Goal: Task Accomplishment & Management: Complete application form

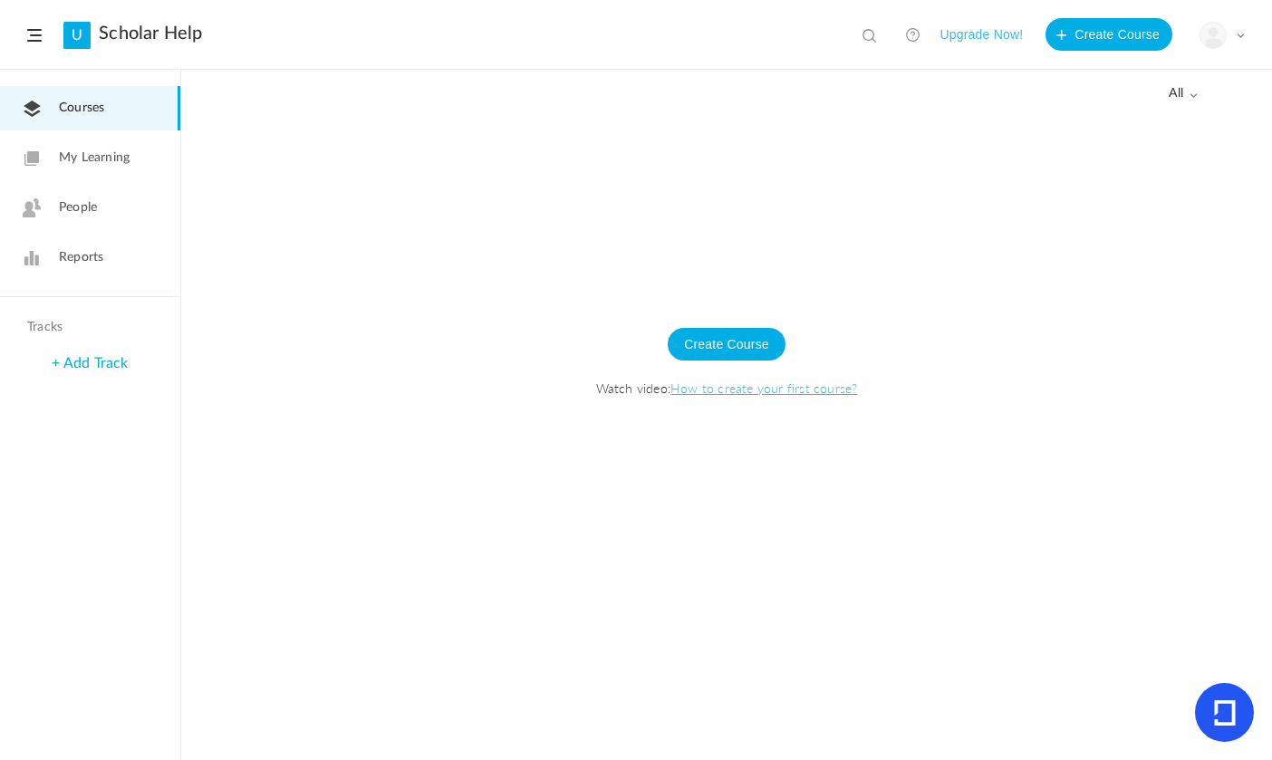
click at [143, 155] on link "My Learning" at bounding box center [90, 158] width 180 height 44
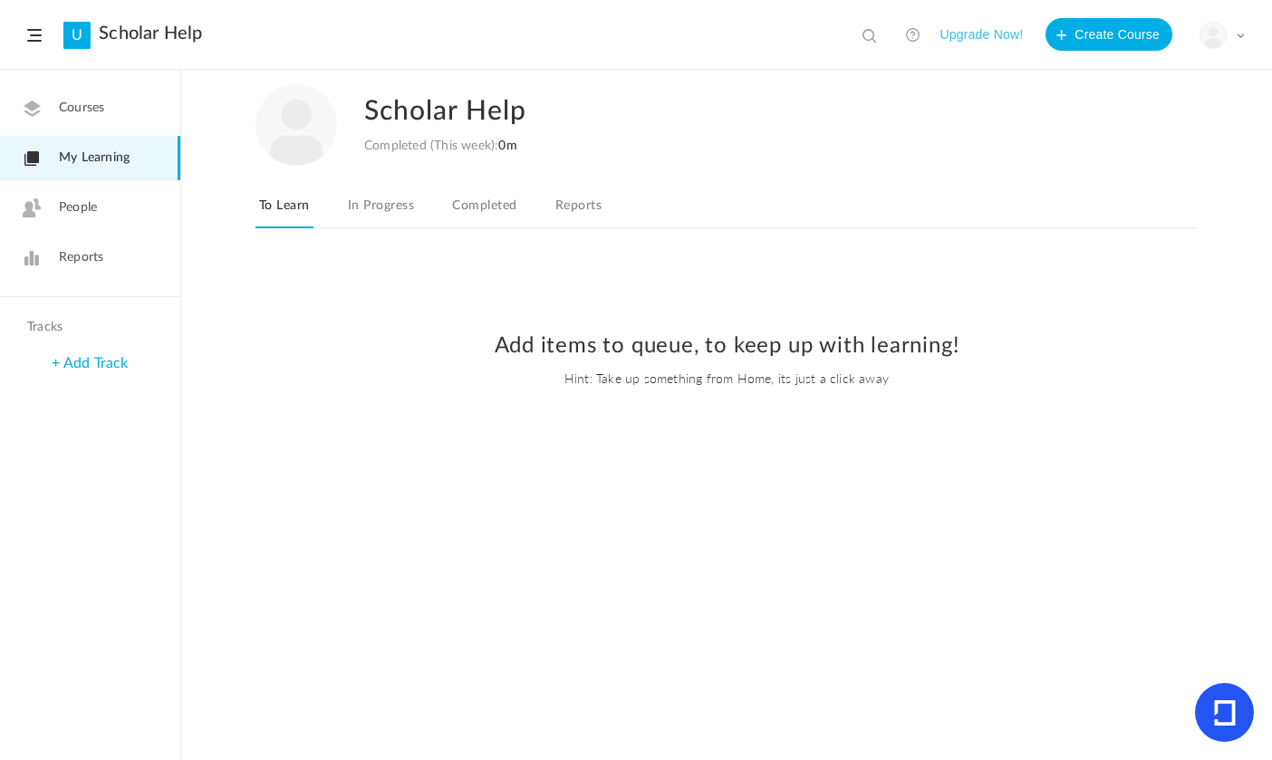
click at [94, 207] on span "People" at bounding box center [78, 207] width 38 height 19
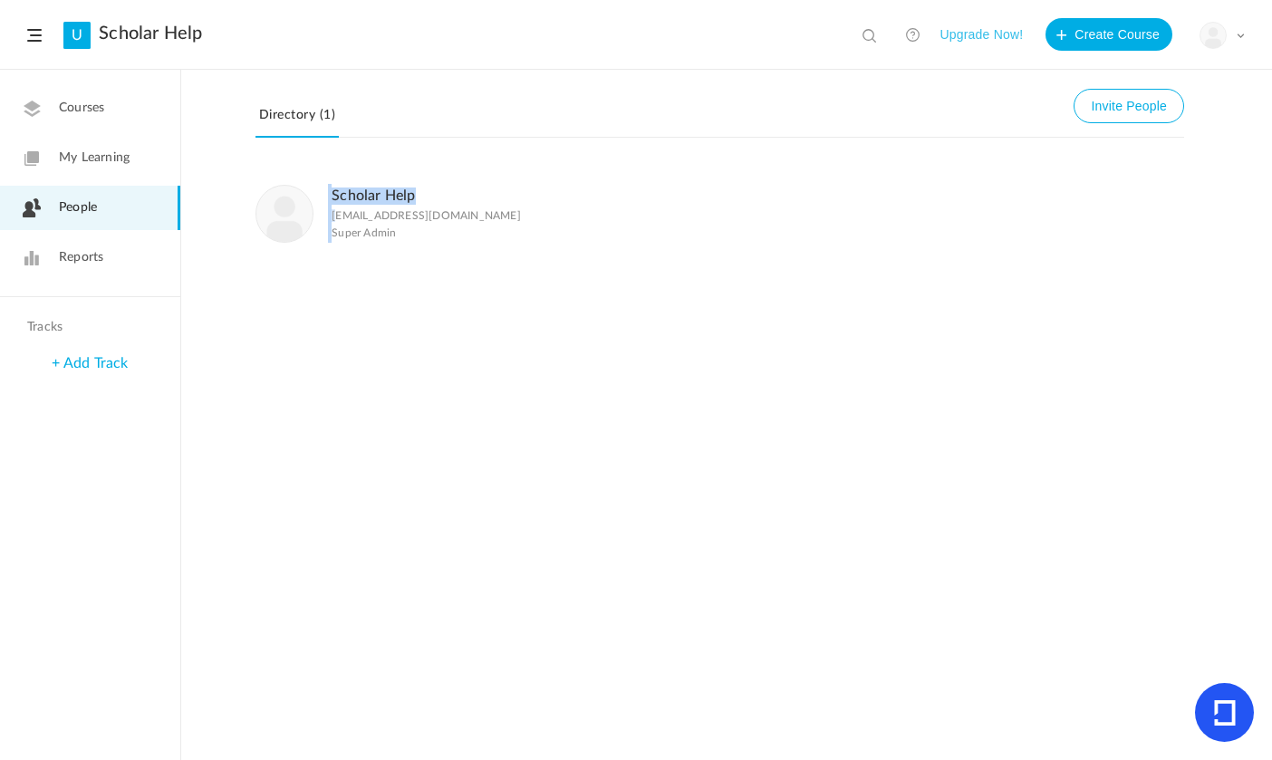
drag, startPoint x: 334, startPoint y: 220, endPoint x: 333, endPoint y: 290, distance: 69.8
click at [333, 290] on div "Scholar Help scholarhelp@graduate.com Super Admin" at bounding box center [726, 463] width 1091 height 594
click at [57, 242] on link "Reports" at bounding box center [90, 258] width 180 height 44
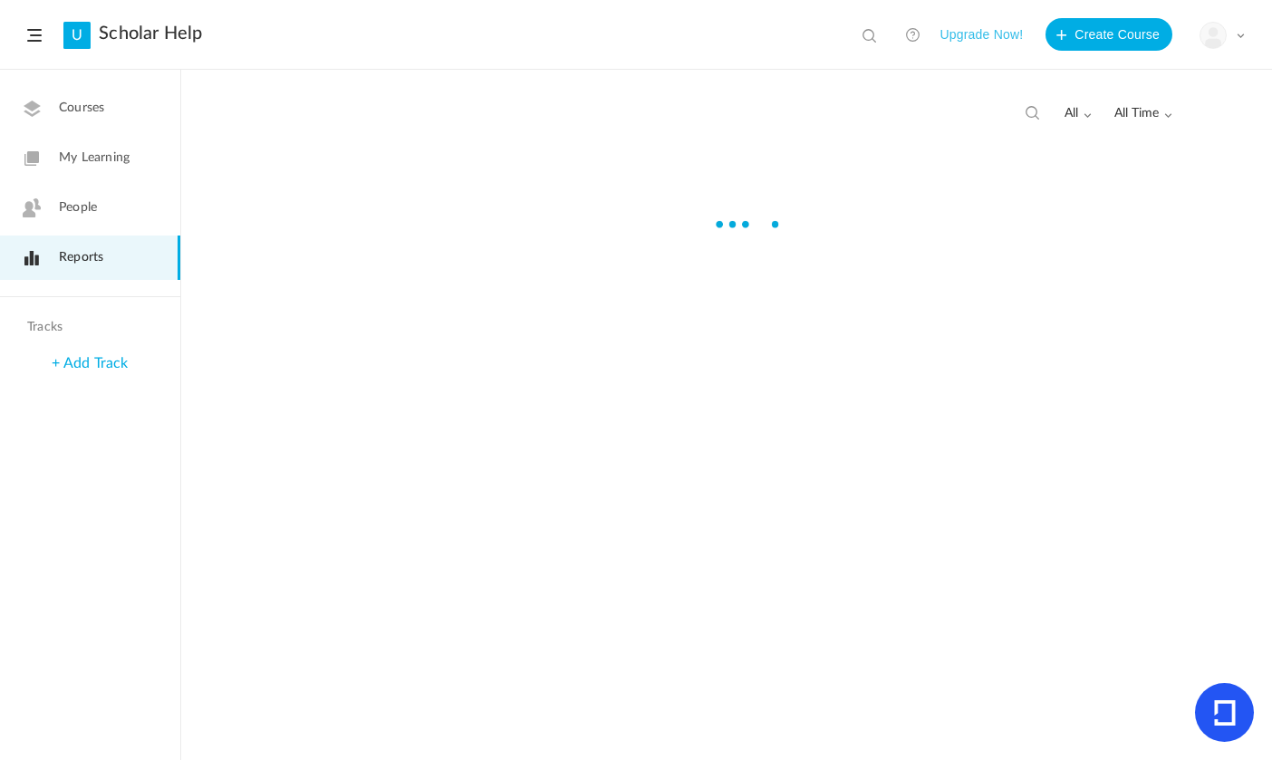
click at [77, 44] on link "U" at bounding box center [76, 35] width 27 height 27
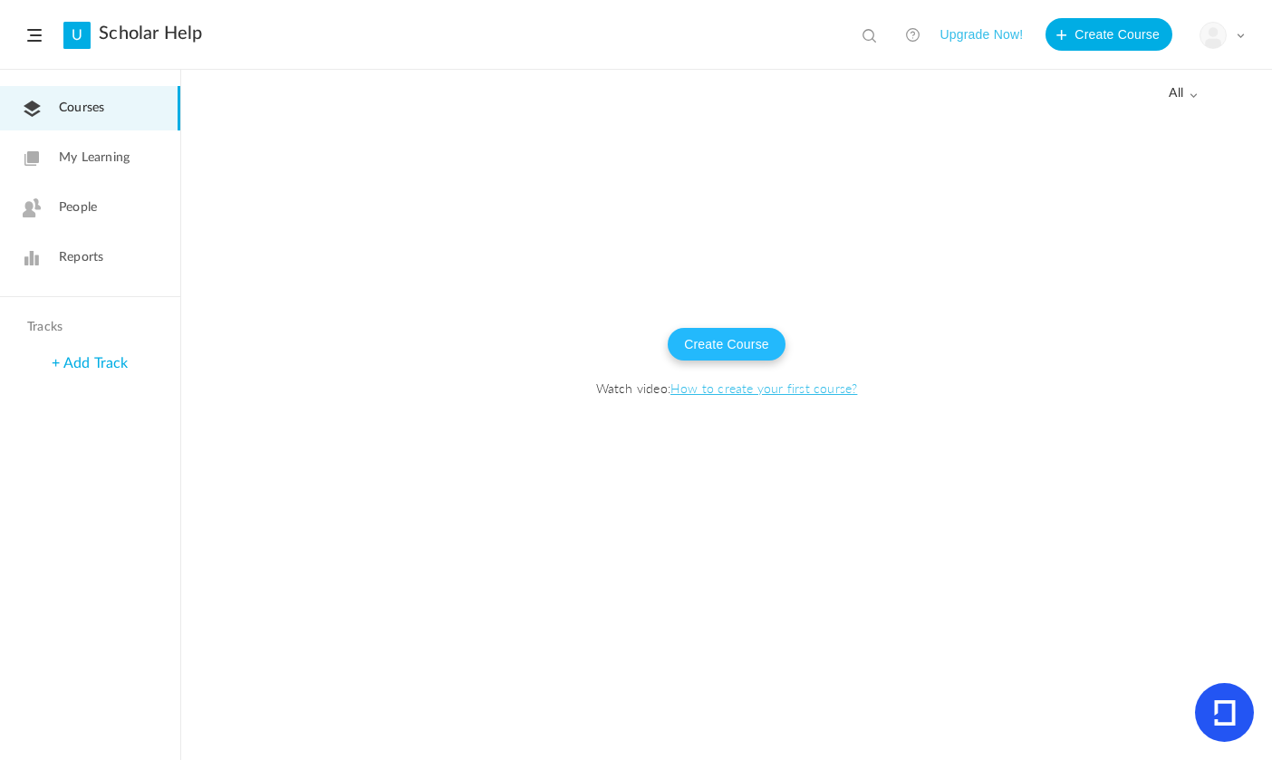
click at [709, 339] on button "Create Course" at bounding box center [727, 344] width 118 height 33
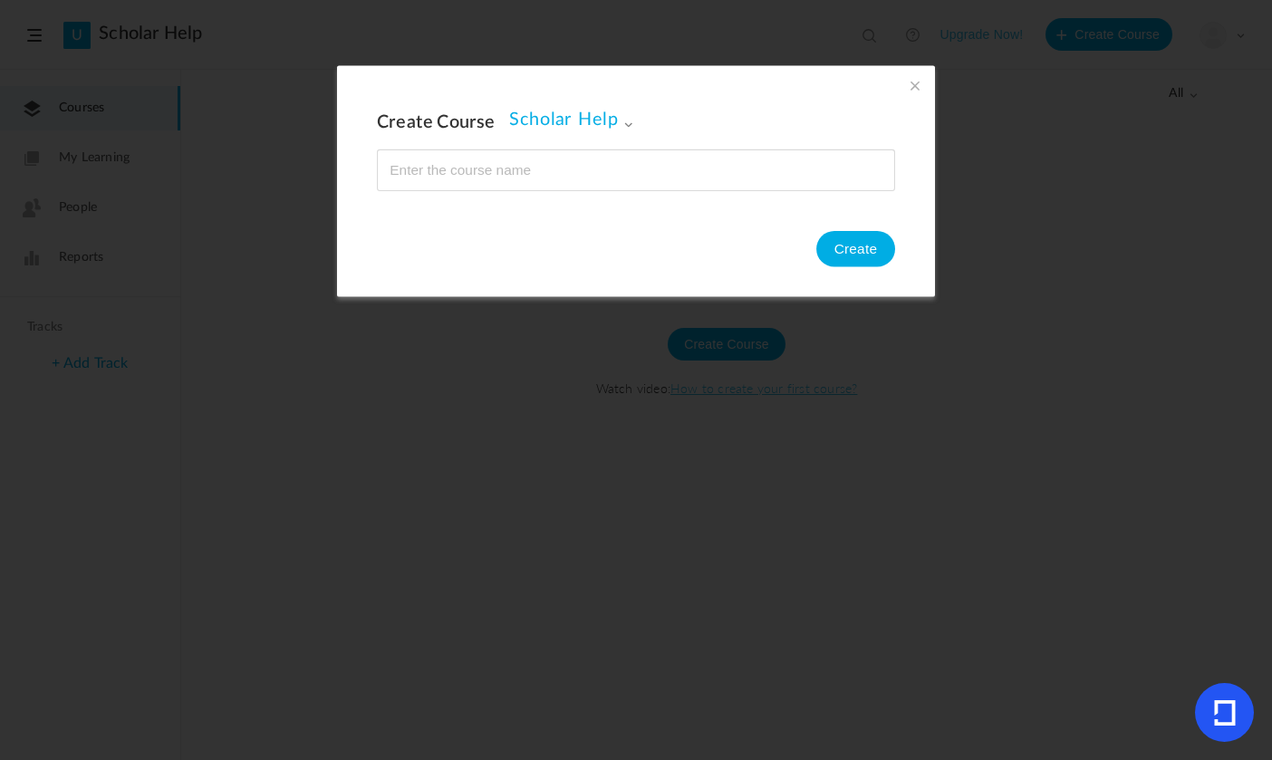
click at [501, 166] on input "name" at bounding box center [636, 170] width 516 height 40
click at [544, 120] on span "Scholar Help" at bounding box center [571, 121] width 124 height 22
click at [561, 174] on ul "Scholar Help" at bounding box center [604, 182] width 188 height 65
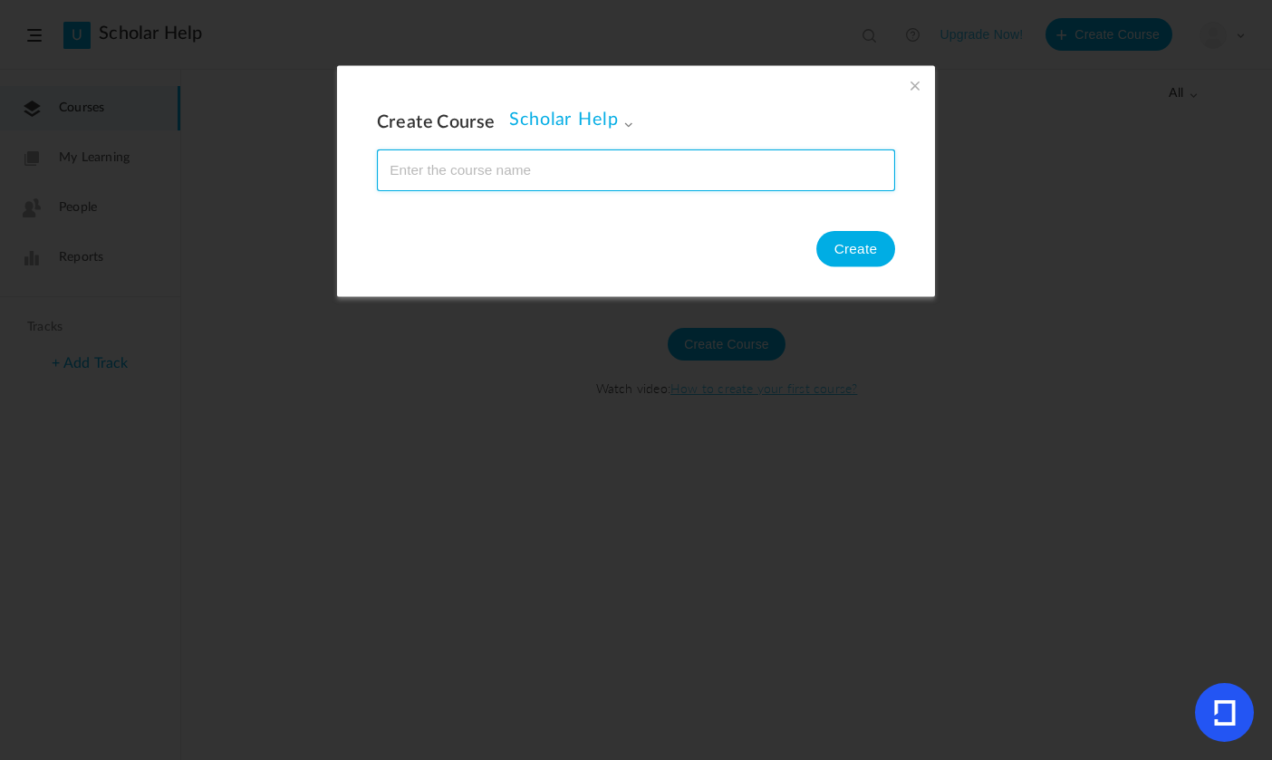
click at [518, 159] on input "name" at bounding box center [636, 170] width 516 height 40
type input "6th Grade"
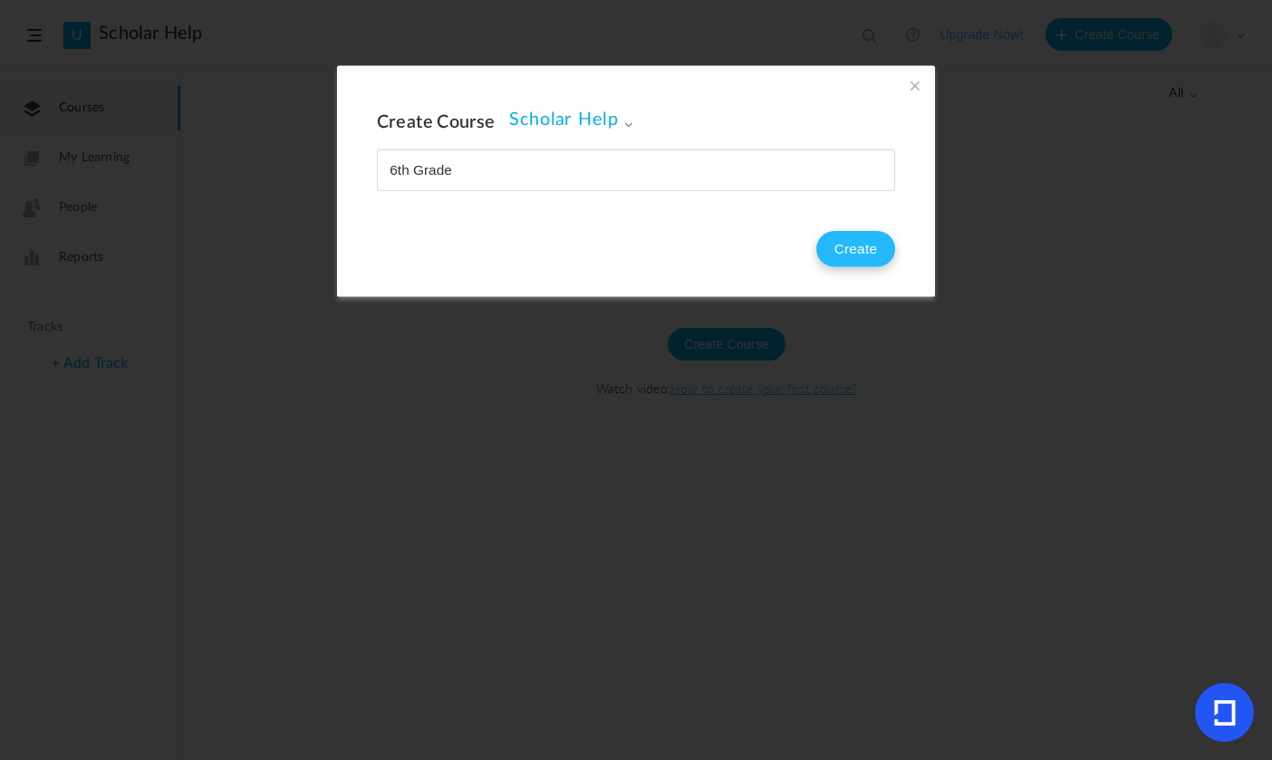
click at [872, 264] on button "Create" at bounding box center [855, 249] width 79 height 36
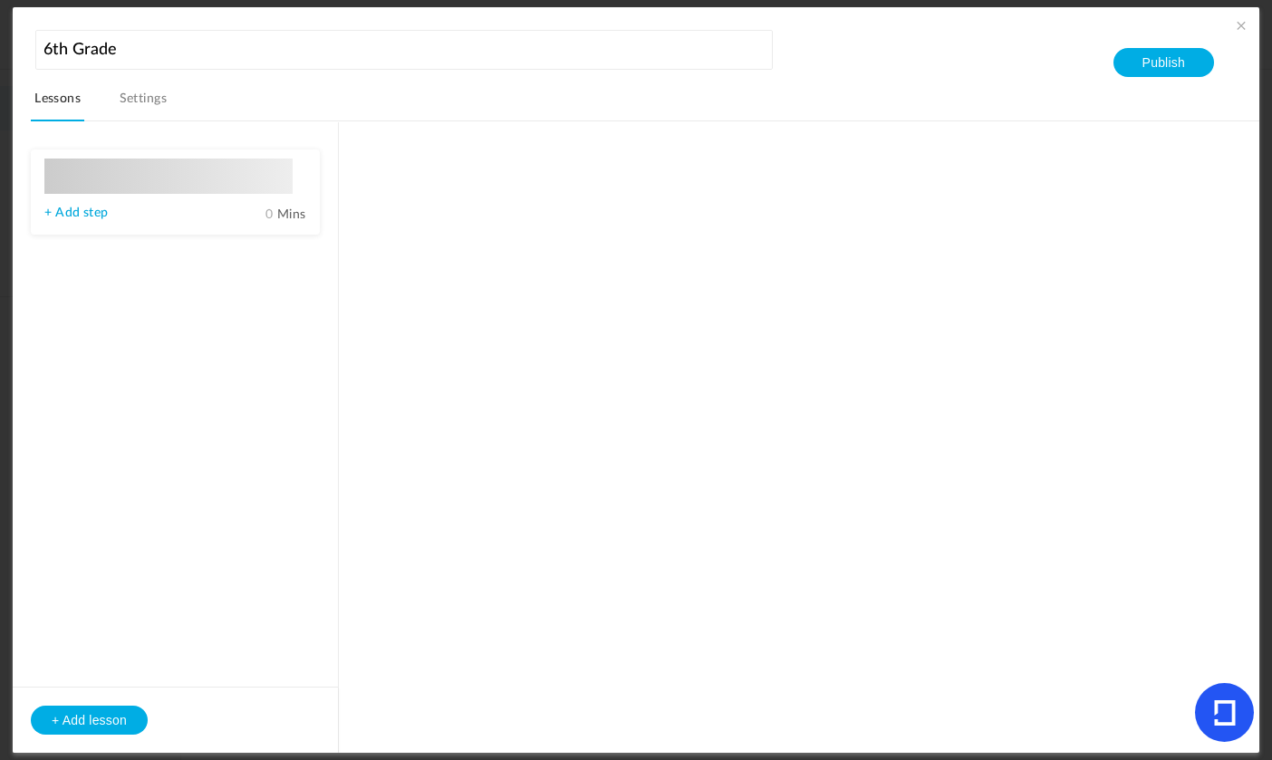
type input "Lesson 1"
type input "0"
type input "Step 1"
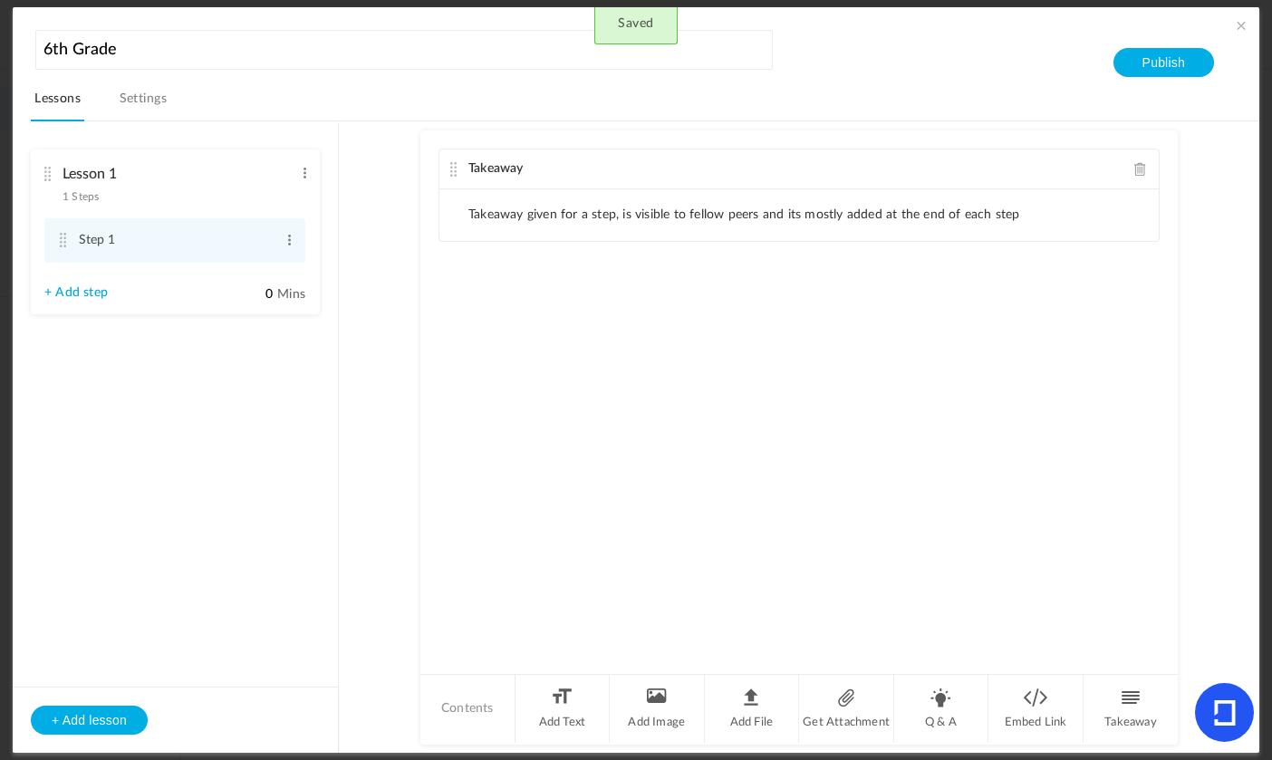
click at [830, 209] on li "Takeaway given for a step, is visible to fellow peers and its mostly added at t…" at bounding box center [744, 214] width 552 height 15
click at [146, 93] on link "Settings" at bounding box center [143, 104] width 55 height 34
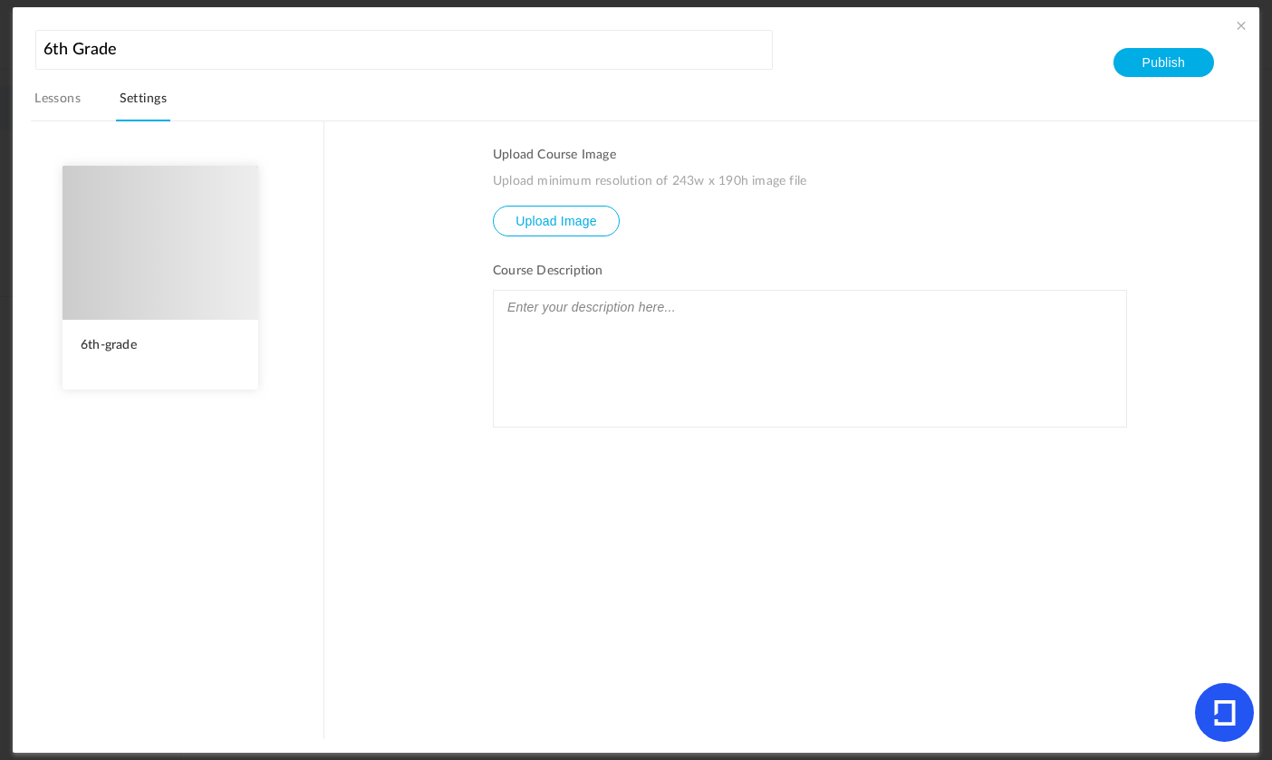
click at [590, 222] on input "file" at bounding box center [556, 234] width 125 height 55
type input "C:\fakepath\SHPB.png"
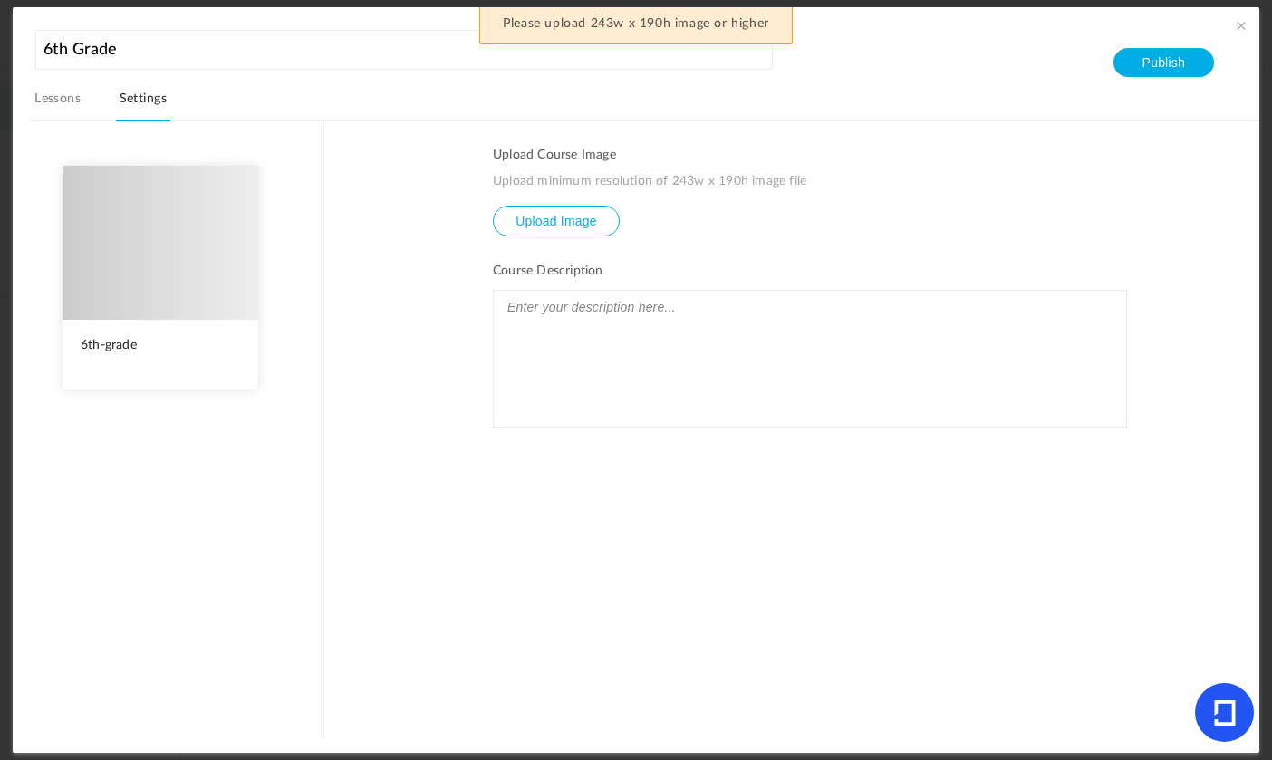
click at [567, 235] on input "file" at bounding box center [556, 234] width 125 height 55
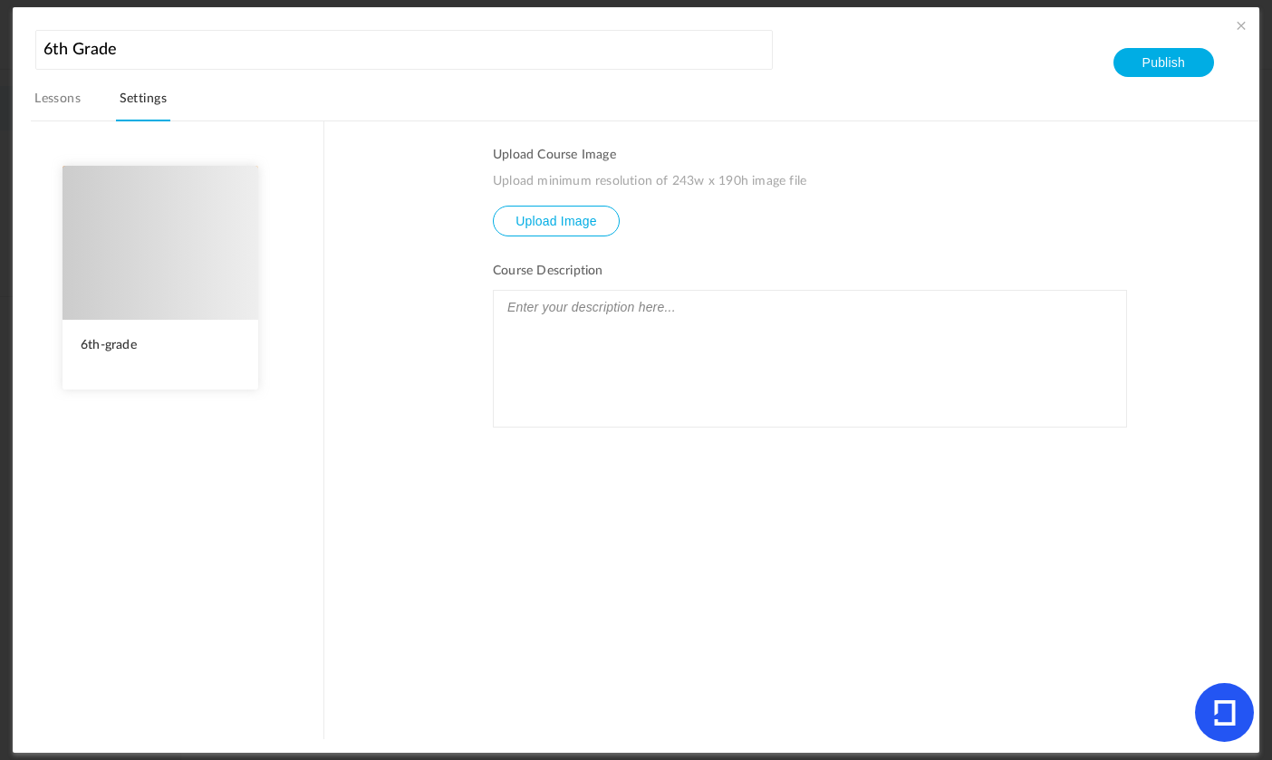
type input "C:\fakepath\pfp.png"
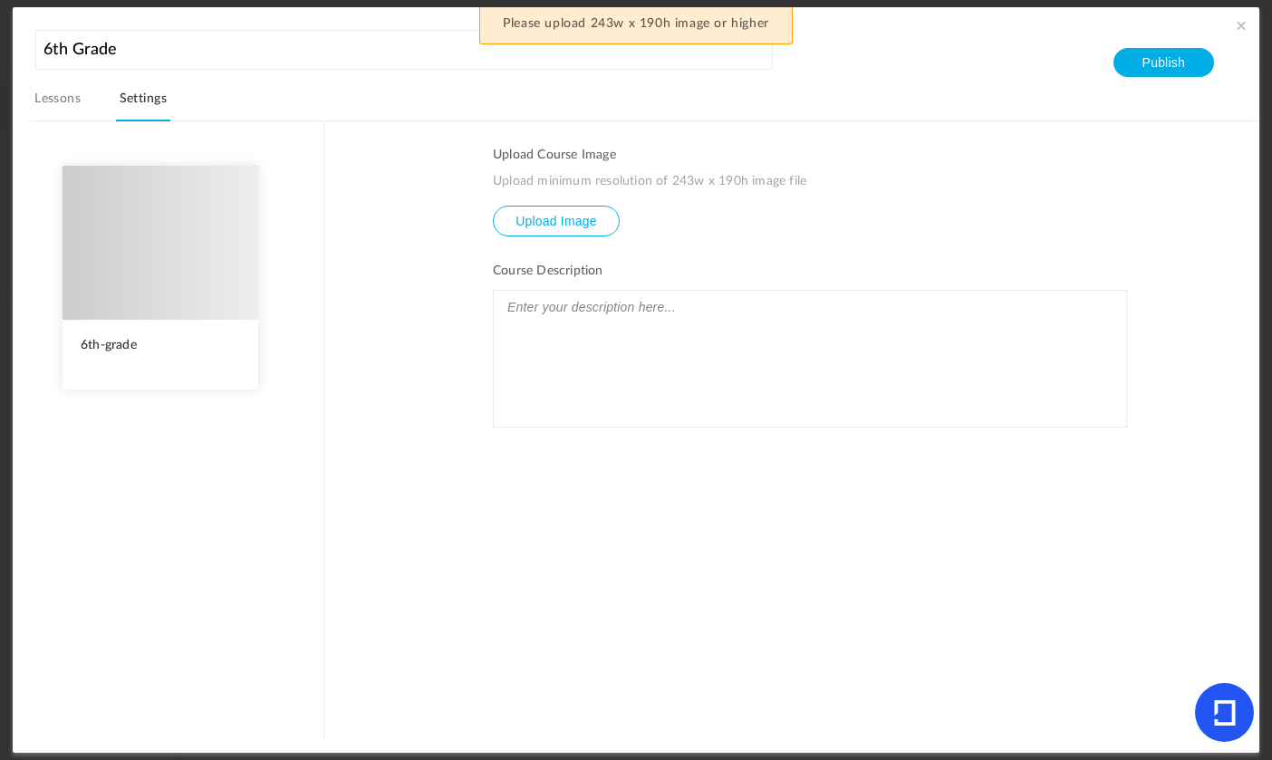
click at [599, 227] on input "file" at bounding box center [556, 234] width 125 height 55
type input "C:\fakepath\background.png"
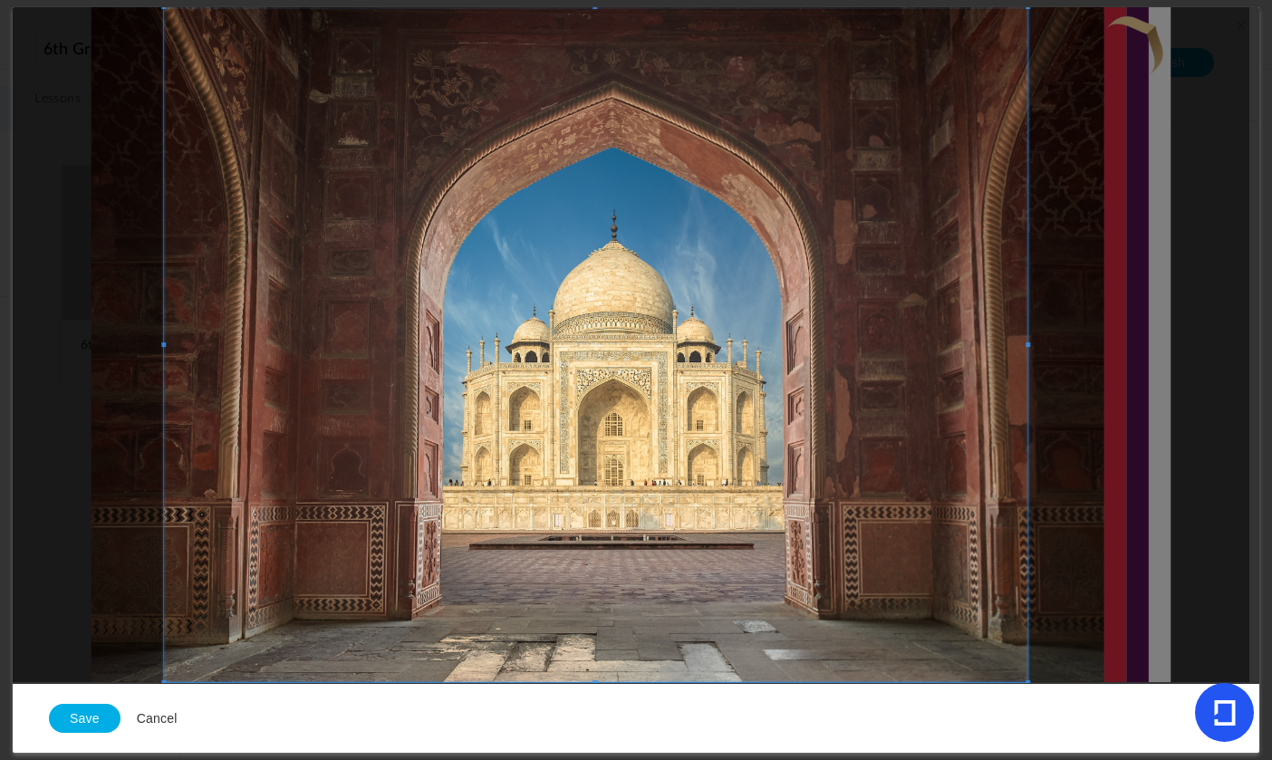
click at [585, 334] on span at bounding box center [595, 344] width 863 height 675
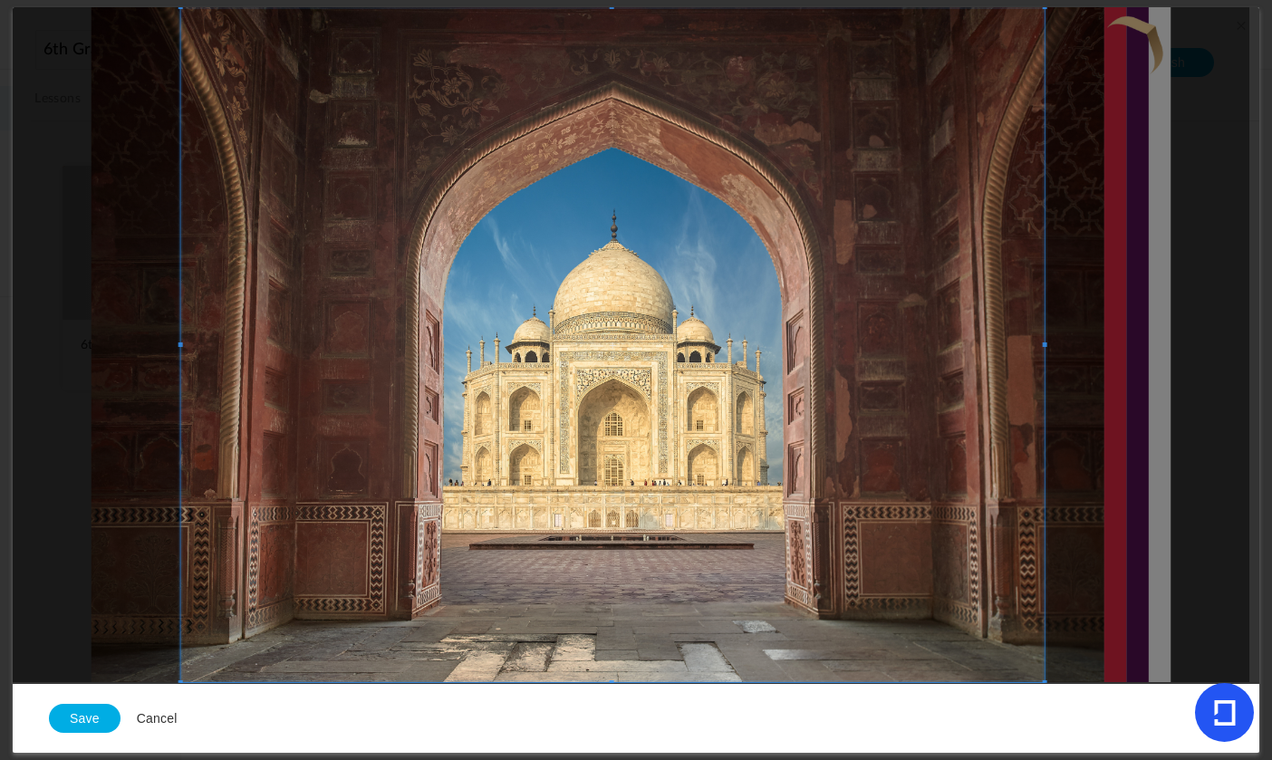
click at [602, 328] on span at bounding box center [612, 344] width 863 height 675
click at [98, 720] on button "Save" at bounding box center [85, 718] width 72 height 29
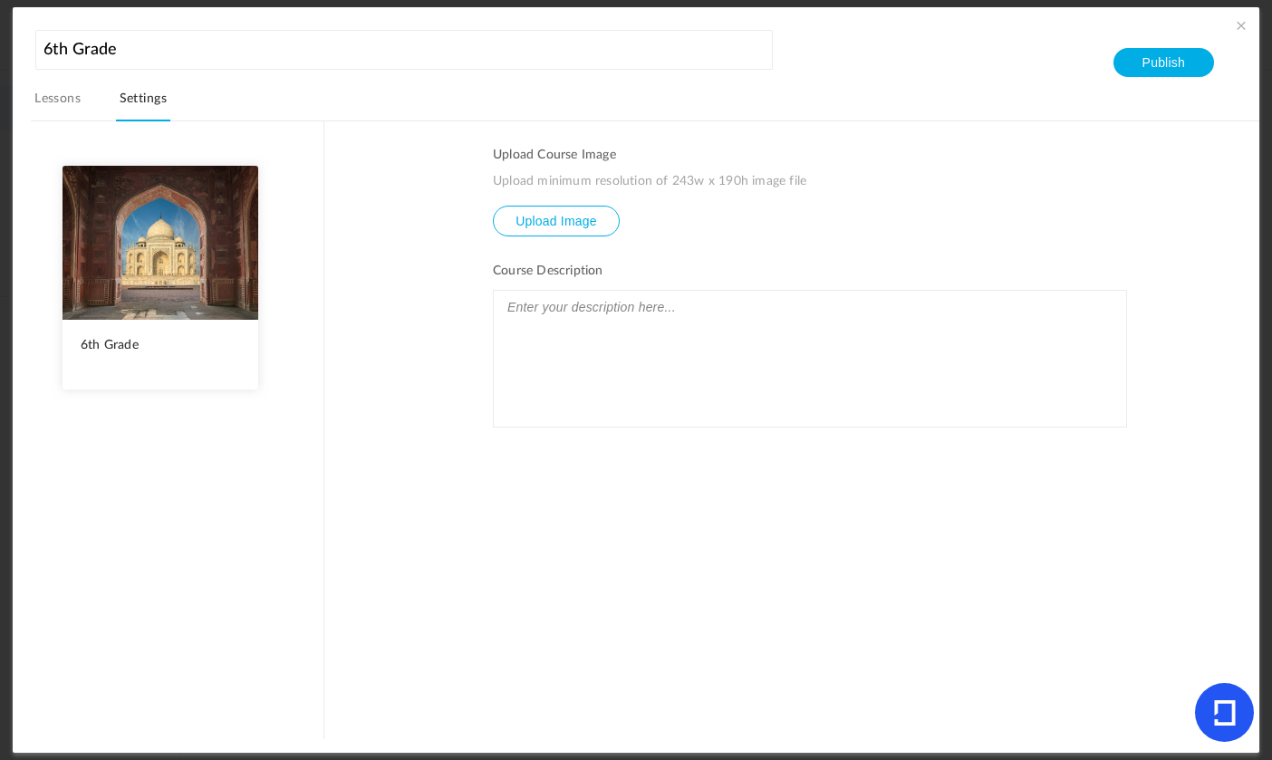
click at [613, 352] on div at bounding box center [810, 359] width 632 height 136
click at [605, 331] on div "To enrich screen reader interactions, please activate Accessibility in Grammarl…" at bounding box center [810, 359] width 632 height 136
click at [39, 115] on link "Lessons" at bounding box center [57, 104] width 53 height 34
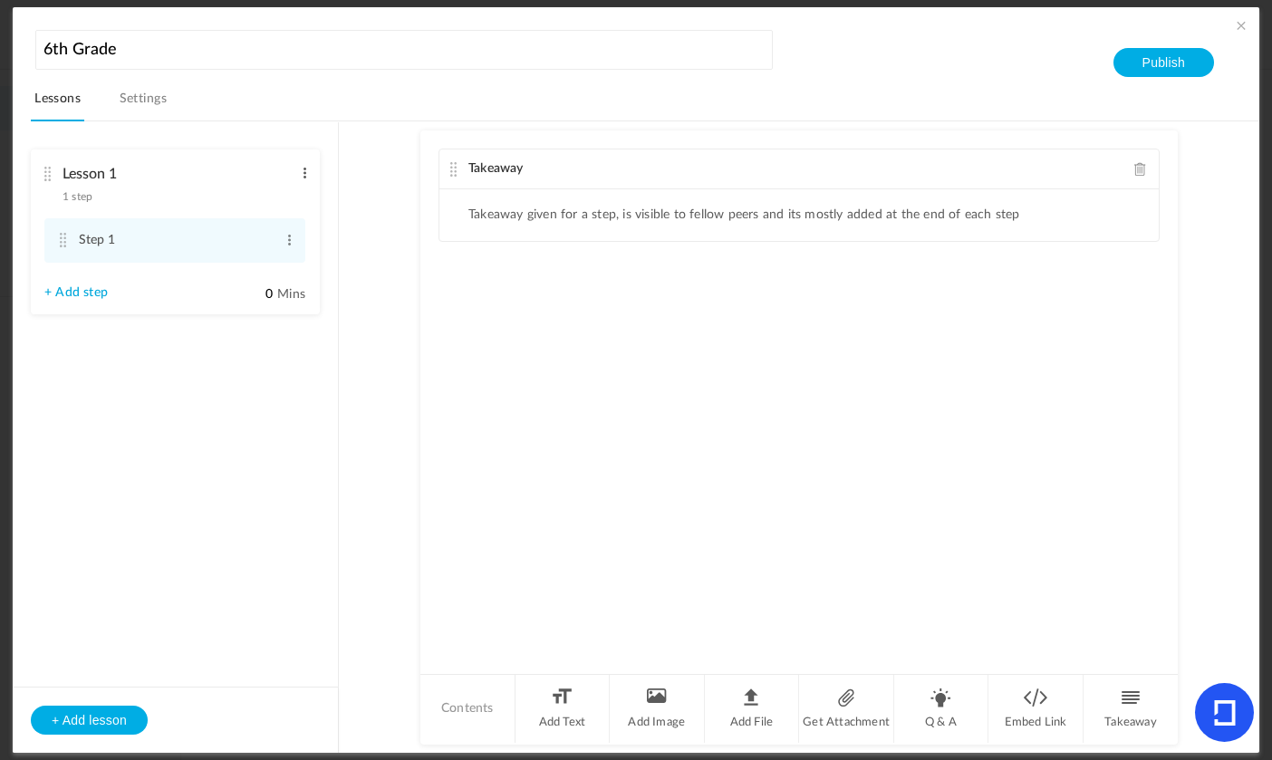
click at [308, 173] on span at bounding box center [305, 173] width 14 height 18
click at [290, 221] on link "Delete" at bounding box center [275, 225] width 71 height 22
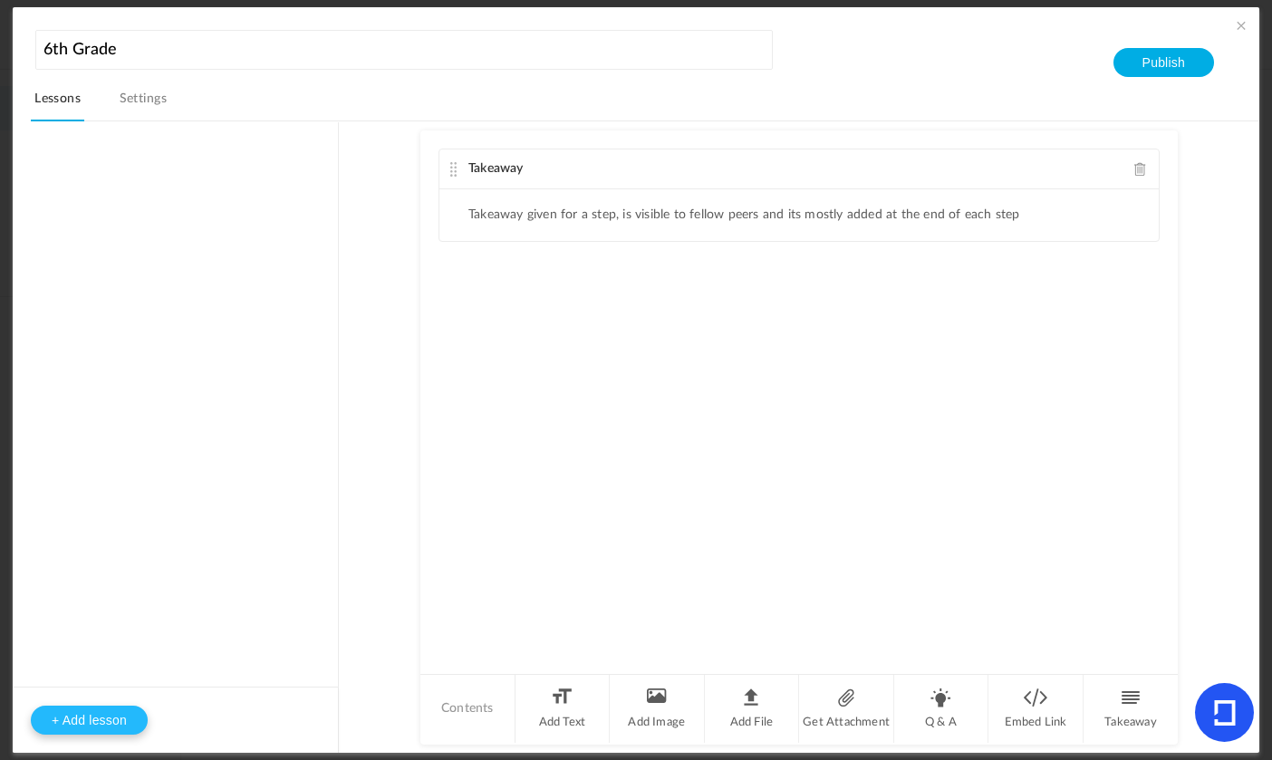
click at [77, 716] on button "+ Add lesson" at bounding box center [89, 720] width 117 height 29
type input "Lesson 1"
type input "0"
type input "Step 1"
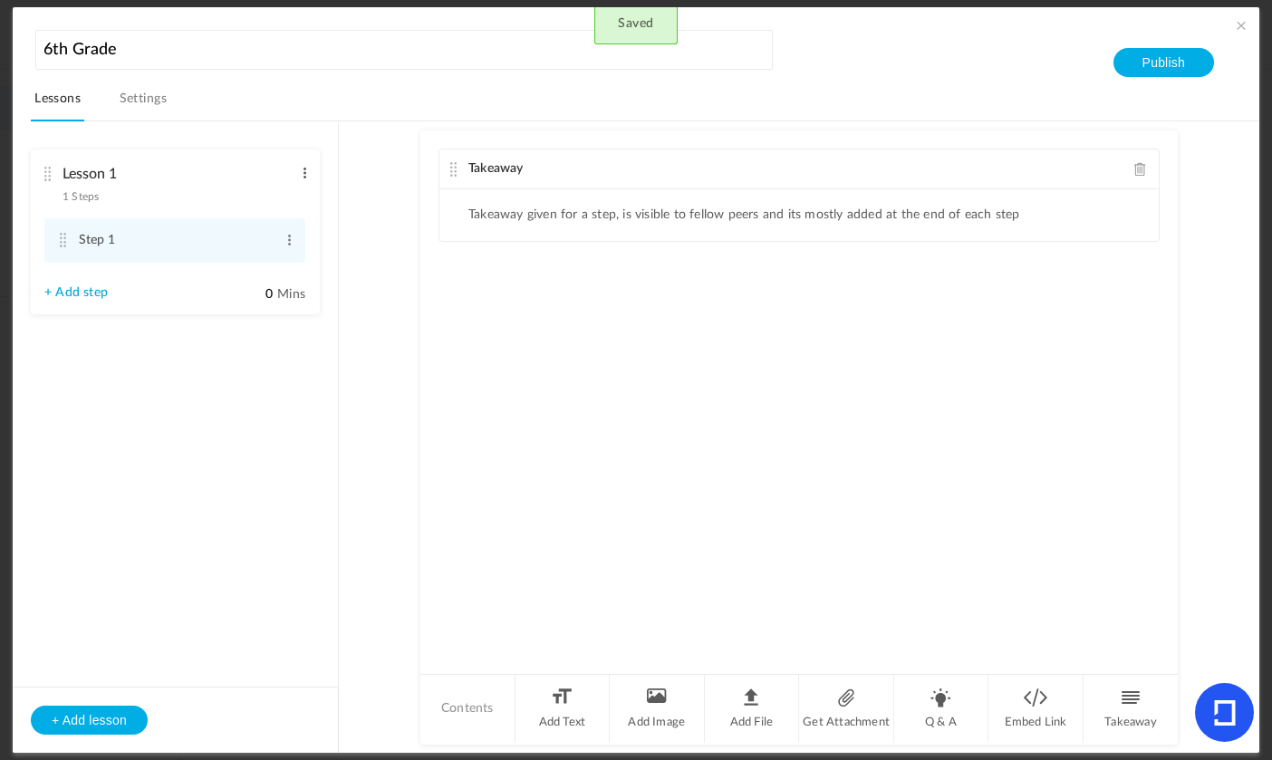
click at [306, 177] on span at bounding box center [305, 173] width 14 height 18
click at [282, 208] on link "Edit" at bounding box center [275, 203] width 71 height 22
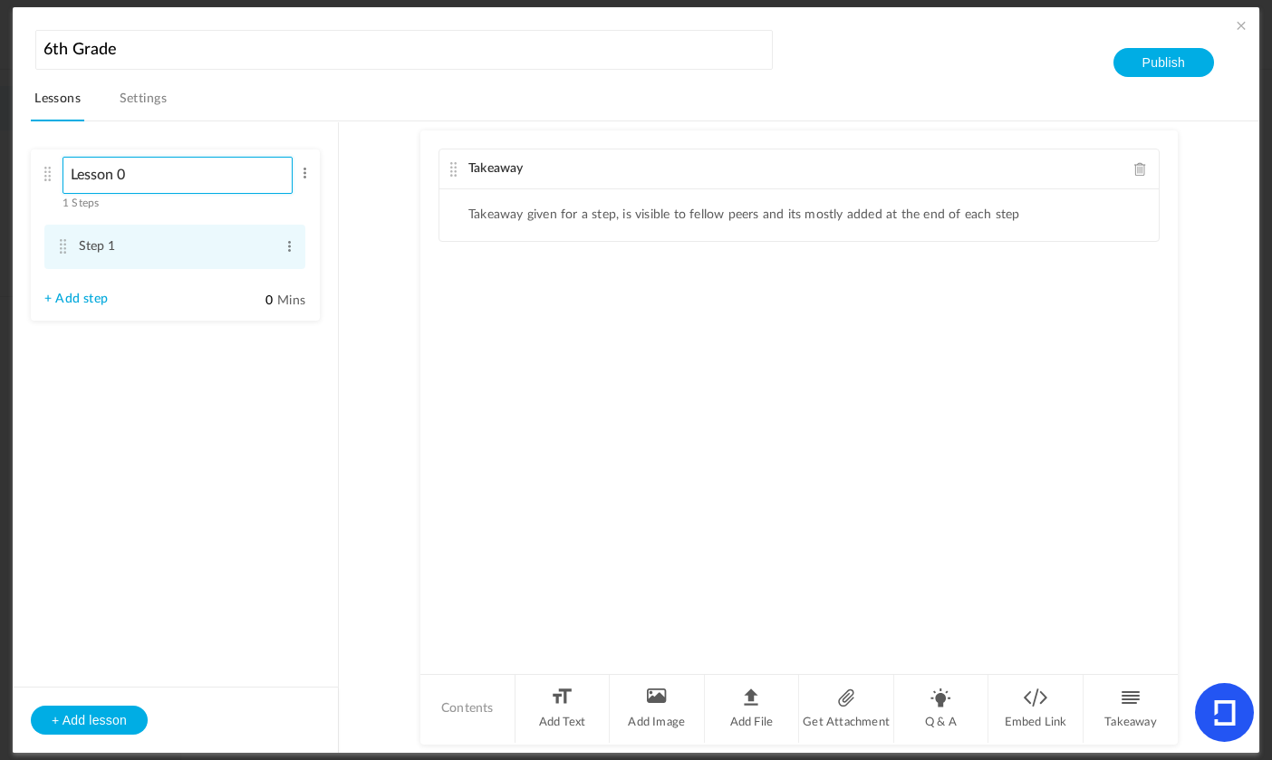
type input "W"
type input "Get to know each other"
click at [148, 265] on li "Step 1 Edit Delete" at bounding box center [174, 247] width 261 height 44
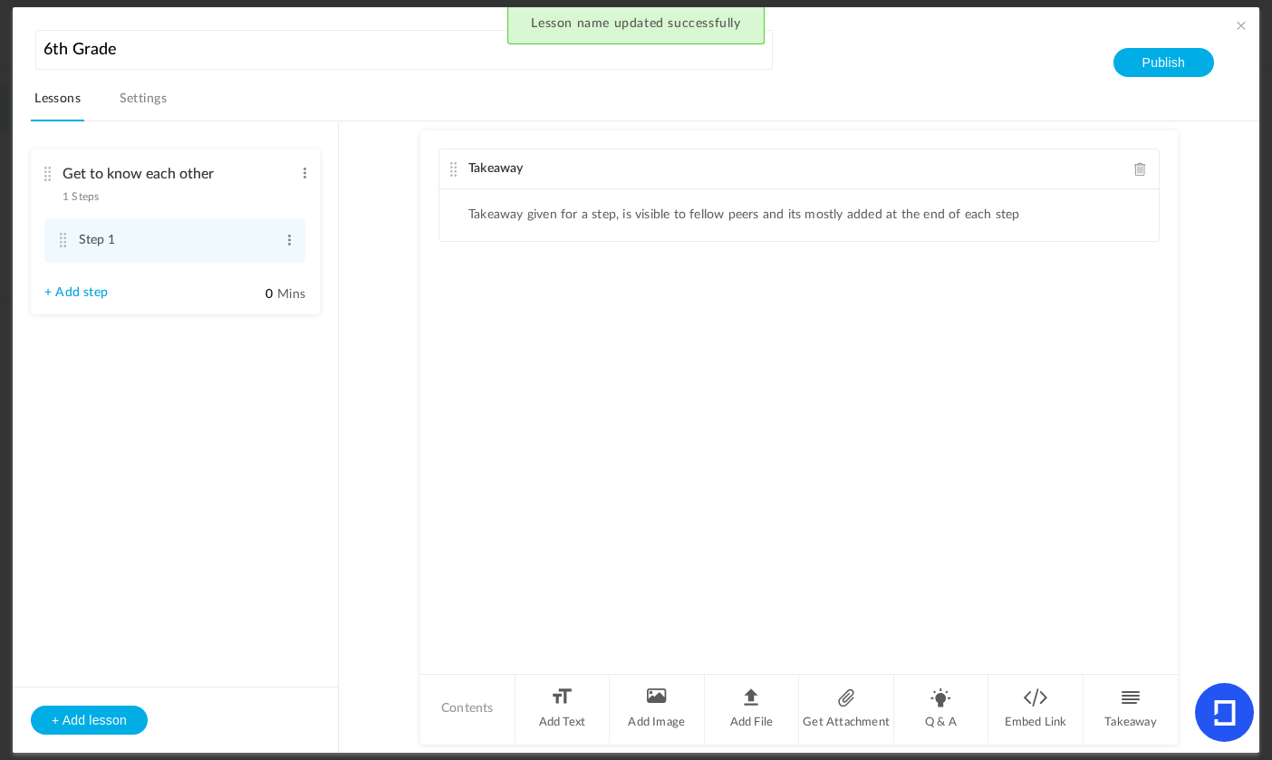
click at [707, 175] on div "Takeaway" at bounding box center [798, 169] width 719 height 40
click at [481, 162] on span "Takeaway" at bounding box center [495, 168] width 55 height 13
click at [1135, 162] on span at bounding box center [1140, 169] width 13 height 14
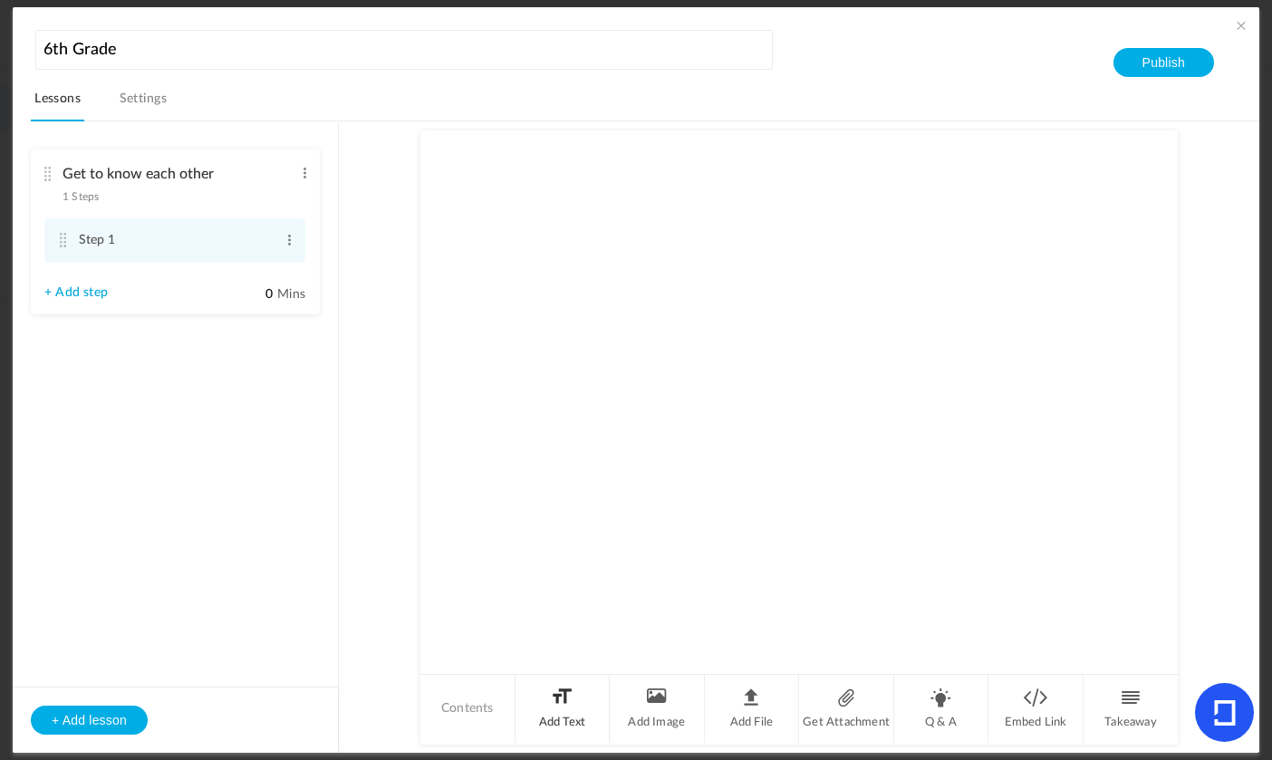
click at [564, 713] on li "Add Text" at bounding box center [563, 709] width 95 height 68
click at [493, 198] on p at bounding box center [799, 200] width 692 height 22
click at [101, 297] on link "+ Add step" at bounding box center [75, 292] width 63 height 15
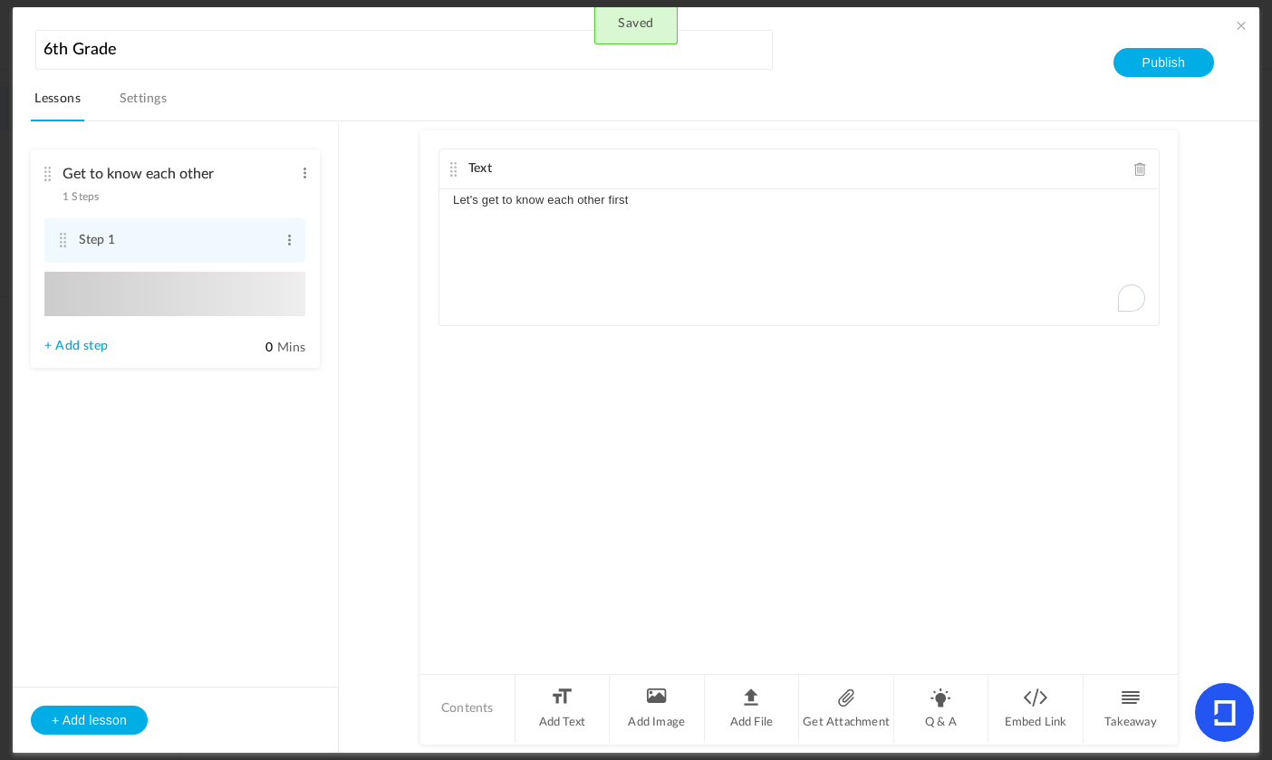
type input "Step 2"
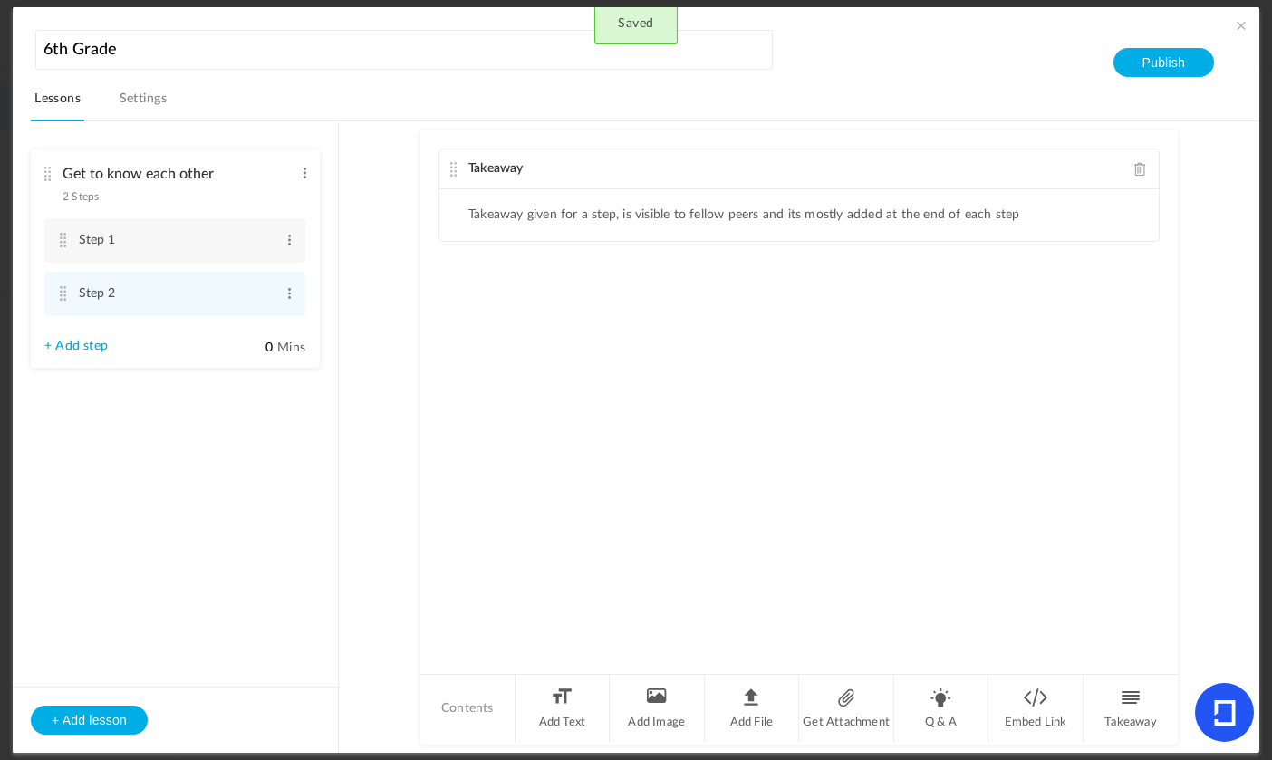
click at [1140, 167] on span at bounding box center [1140, 169] width 13 height 14
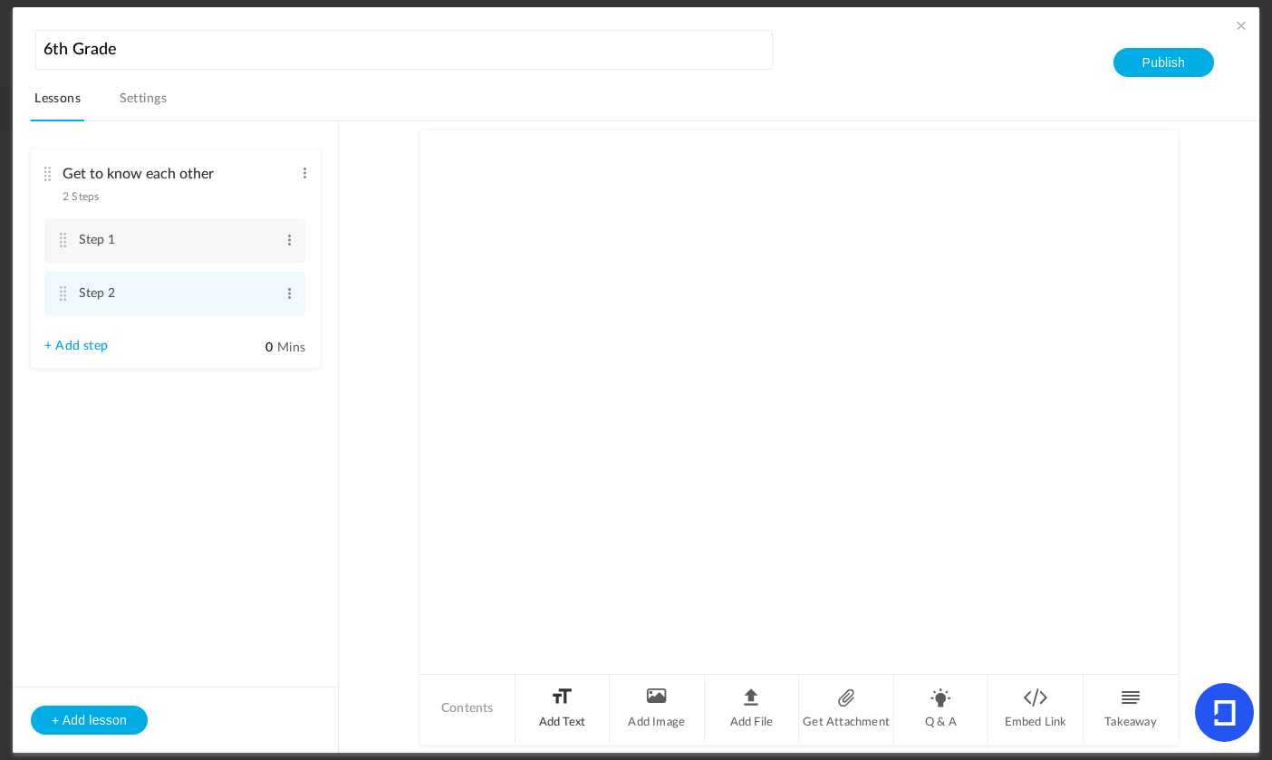
click at [550, 690] on li "Add Text" at bounding box center [563, 709] width 95 height 68
click at [480, 213] on div "To enrich screen reader interactions, please activate Accessibility in Grammarl…" at bounding box center [798, 257] width 719 height 136
click at [1144, 45] on header "6th Grade Lessons Settings Publish" at bounding box center [645, 73] width 1229 height 96
click at [1144, 57] on button "Publish" at bounding box center [1163, 62] width 101 height 29
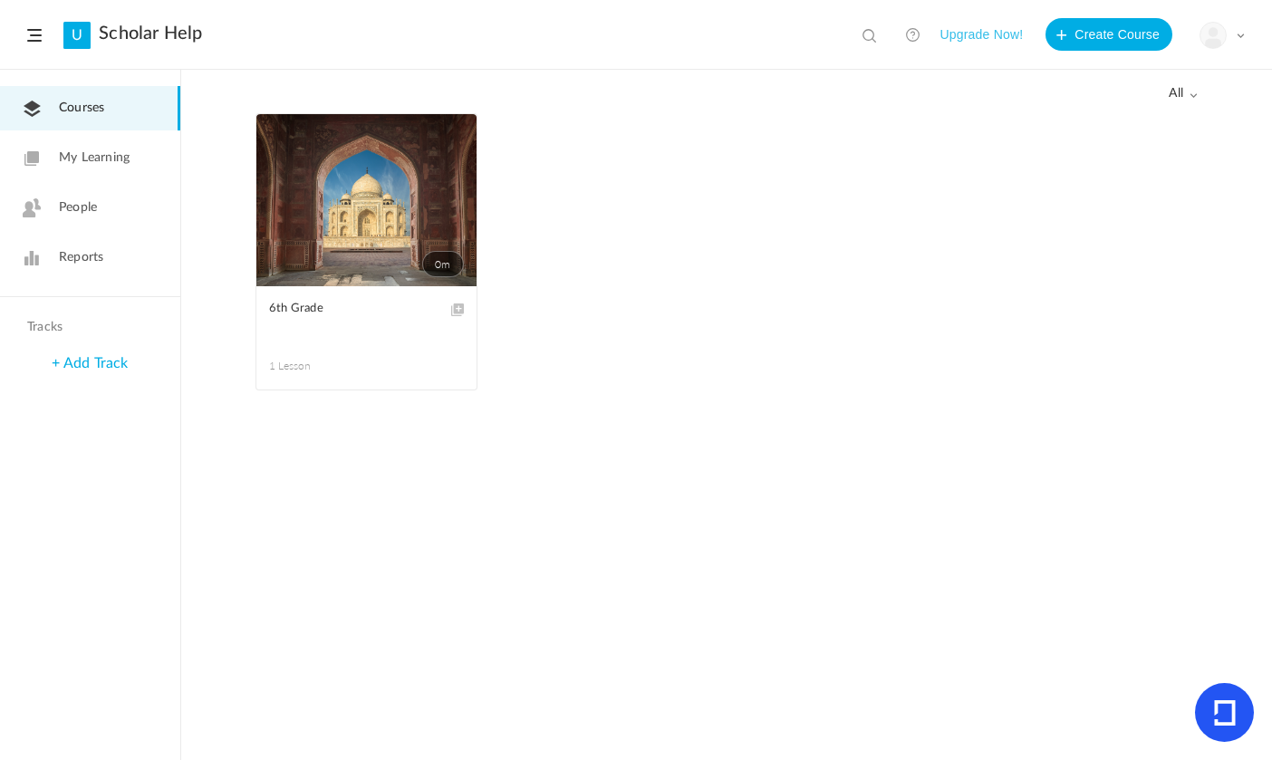
click at [444, 179] on link "0m" at bounding box center [366, 200] width 220 height 172
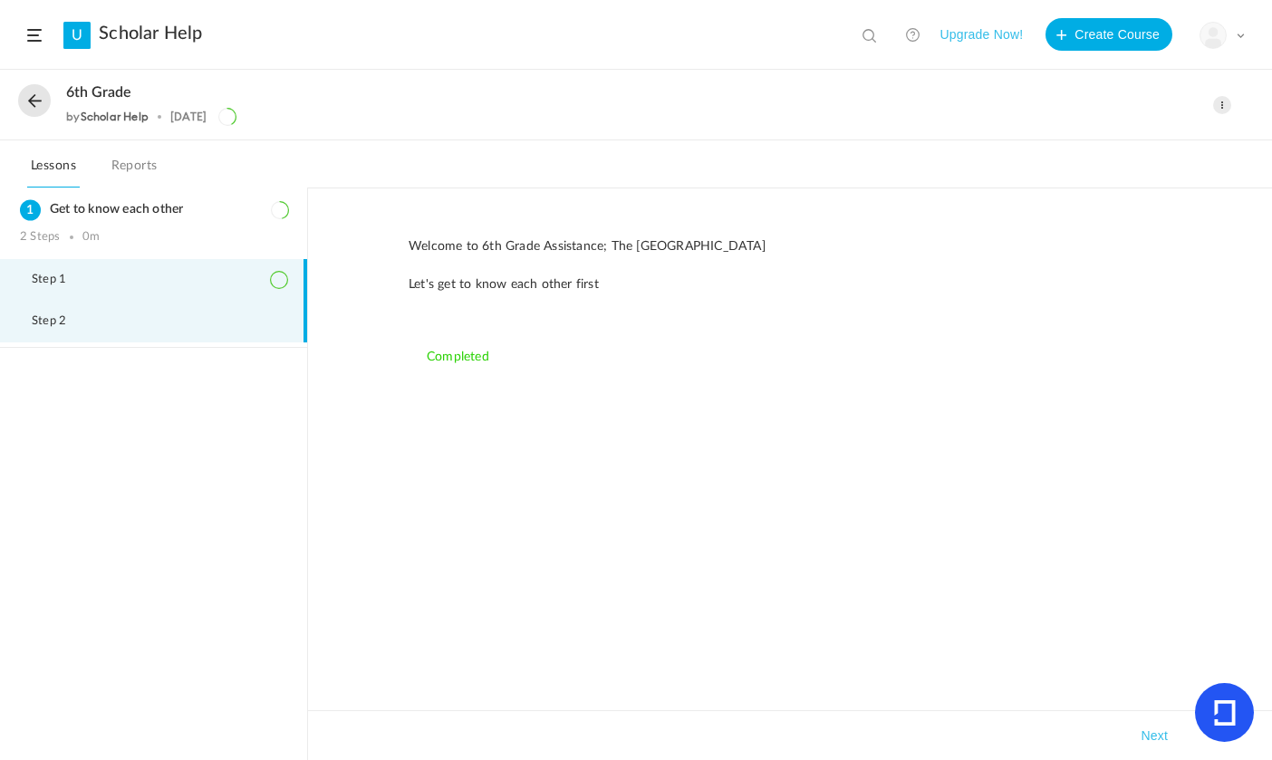
click at [72, 301] on li "Step 2" at bounding box center [153, 322] width 307 height 42
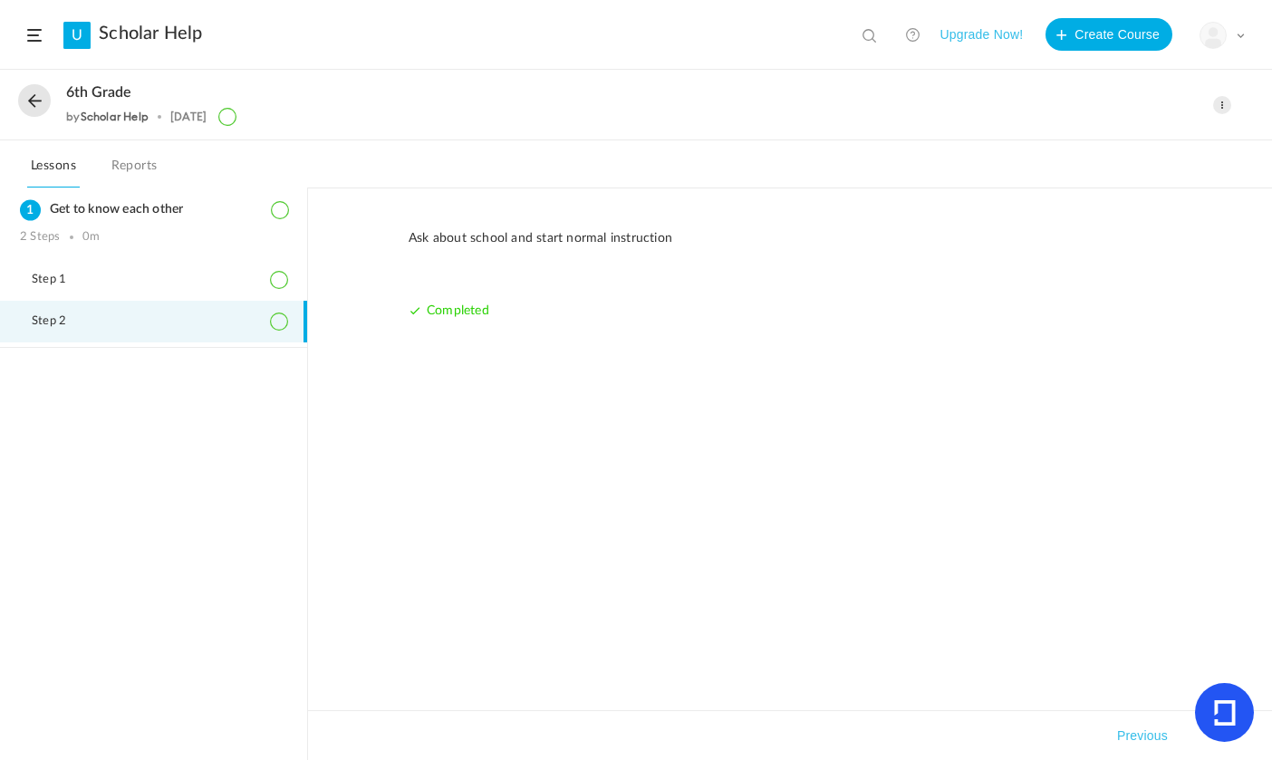
click at [42, 122] on div "6th Grade by Scholar Help 6 Sep" at bounding box center [556, 105] width 1077 height 42
click at [136, 183] on link "Reports" at bounding box center [134, 171] width 53 height 34
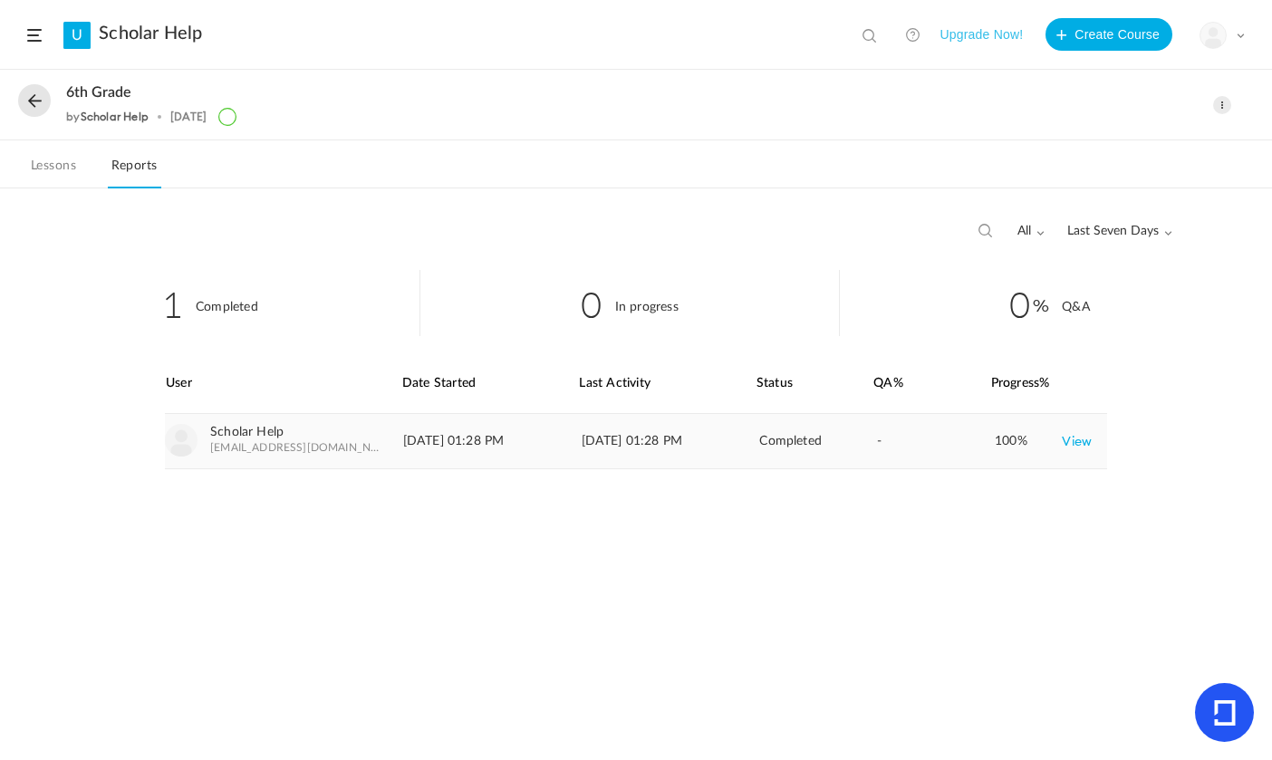
click at [1081, 448] on link "View" at bounding box center [1077, 441] width 30 height 33
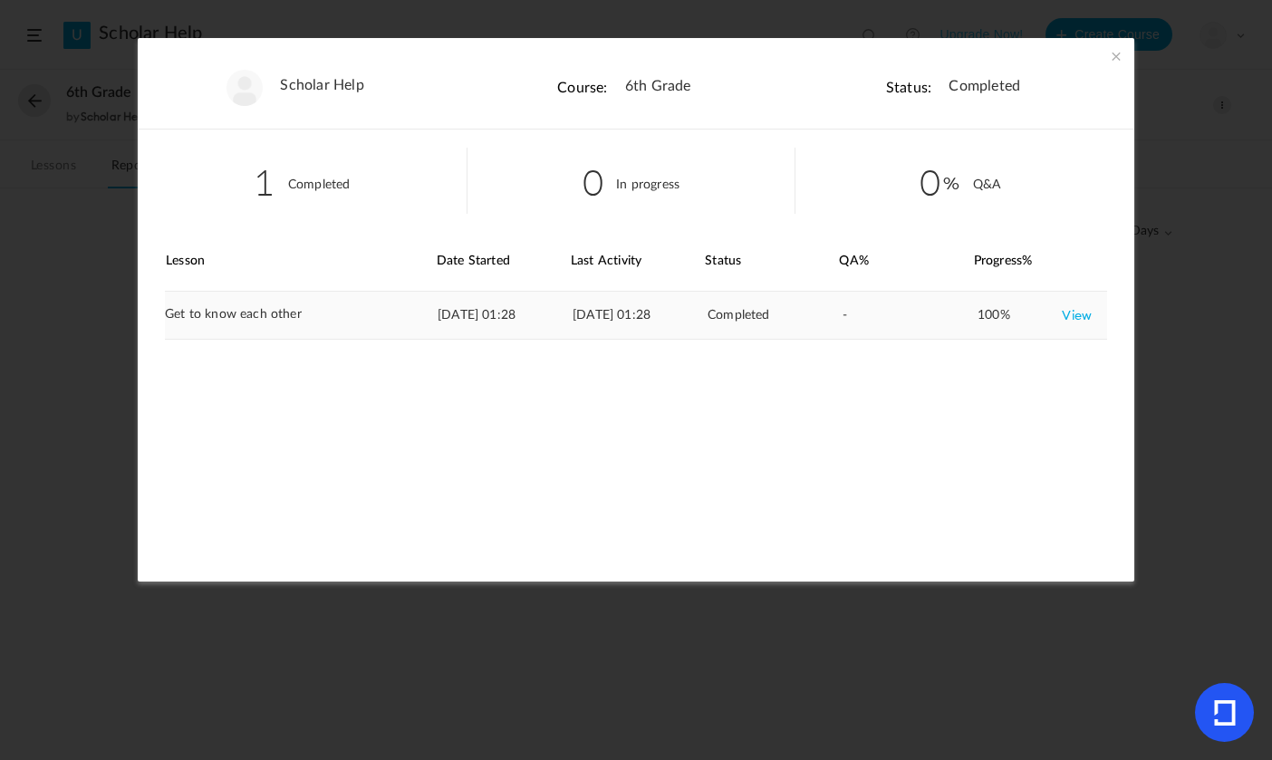
click at [1079, 314] on link "View" at bounding box center [1077, 315] width 30 height 33
click at [24, 170] on section "Scholar Help Course: 6th Grade Status: Completed 1 Completed 0 In progress 0 Q&…" at bounding box center [636, 380] width 1272 height 760
click at [131, 185] on section "Scholar Help Course: 6th Grade Status: Completed 1 Completed 0 In progress 0 Q&…" at bounding box center [636, 380] width 1272 height 760
click at [30, 39] on section "Scholar Help Course: 6th Grade Status: Completed 1 Completed 0 In progress 0 Q&…" at bounding box center [636, 380] width 1272 height 760
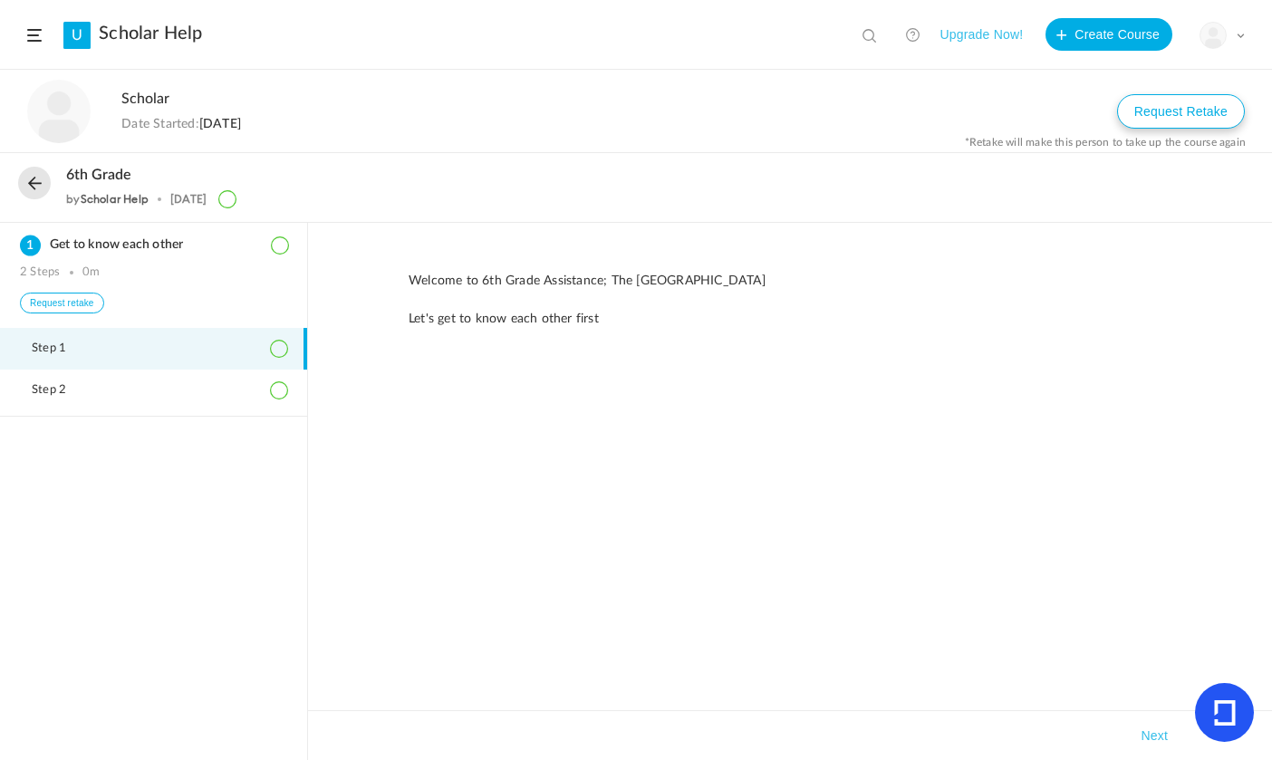
click at [1194, 125] on button "Request Retake" at bounding box center [1181, 111] width 128 height 34
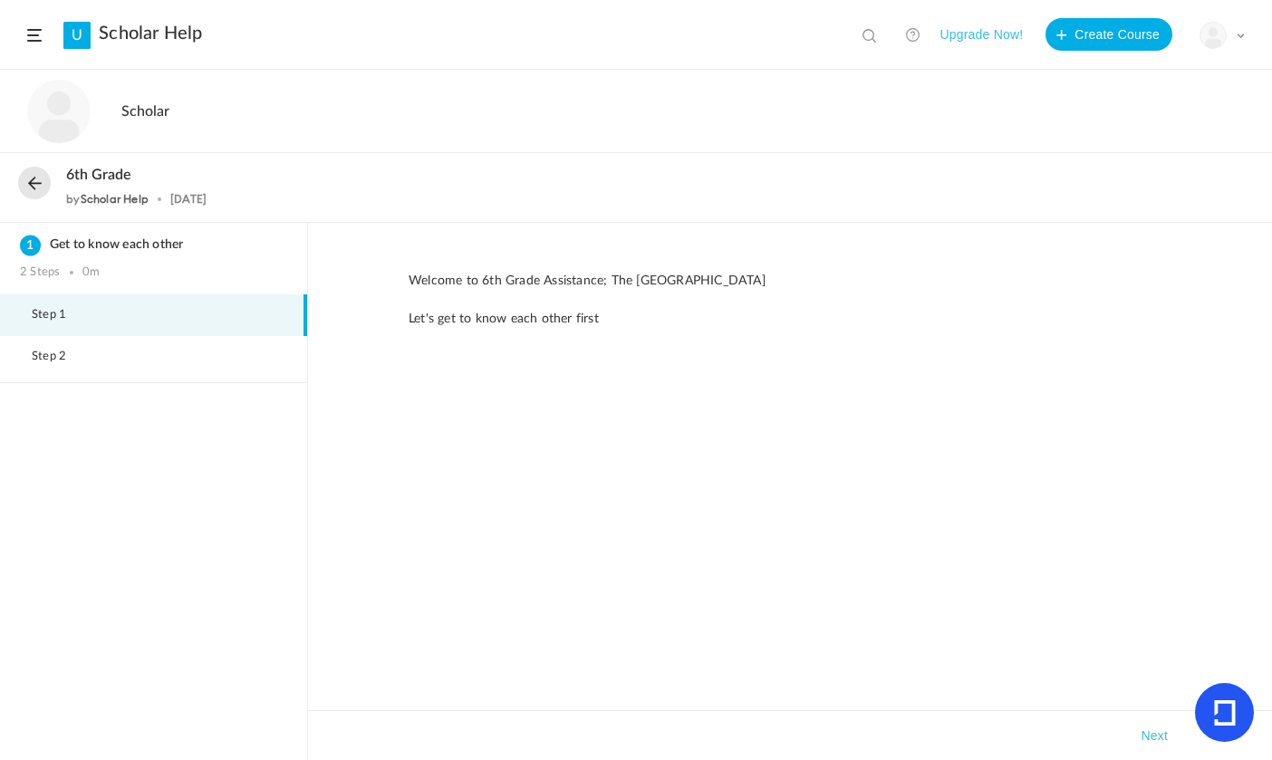
click at [32, 184] on button at bounding box center [34, 183] width 33 height 33
click at [29, 29] on span at bounding box center [34, 35] width 14 height 13
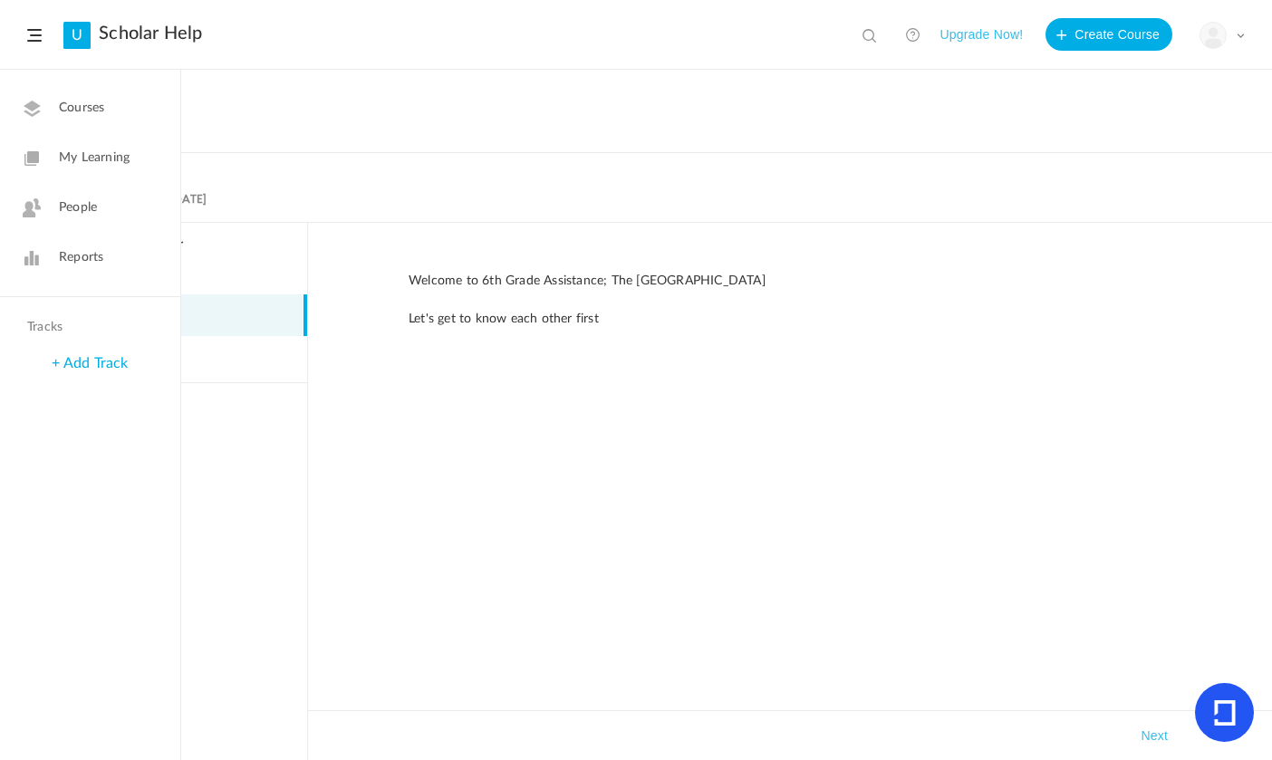
click at [77, 142] on link "My Learning" at bounding box center [90, 158] width 180 height 44
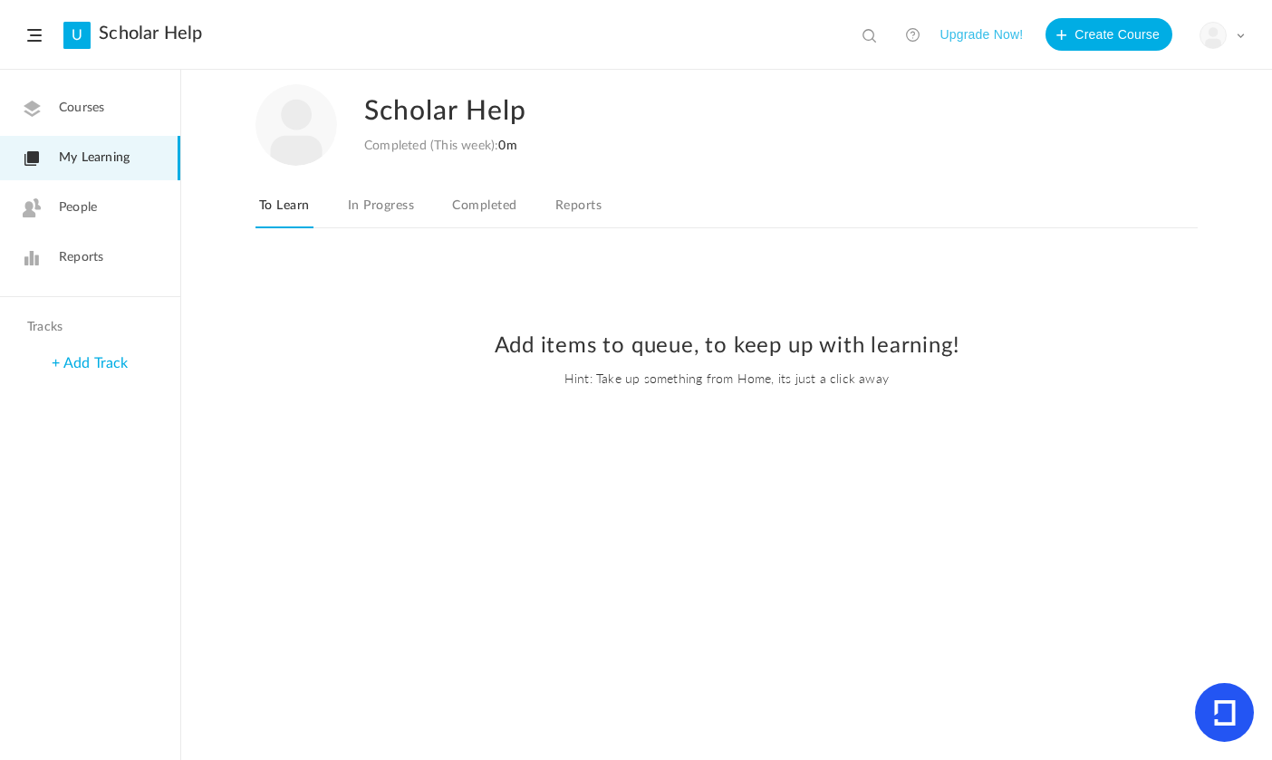
click at [84, 217] on link "People" at bounding box center [90, 208] width 180 height 44
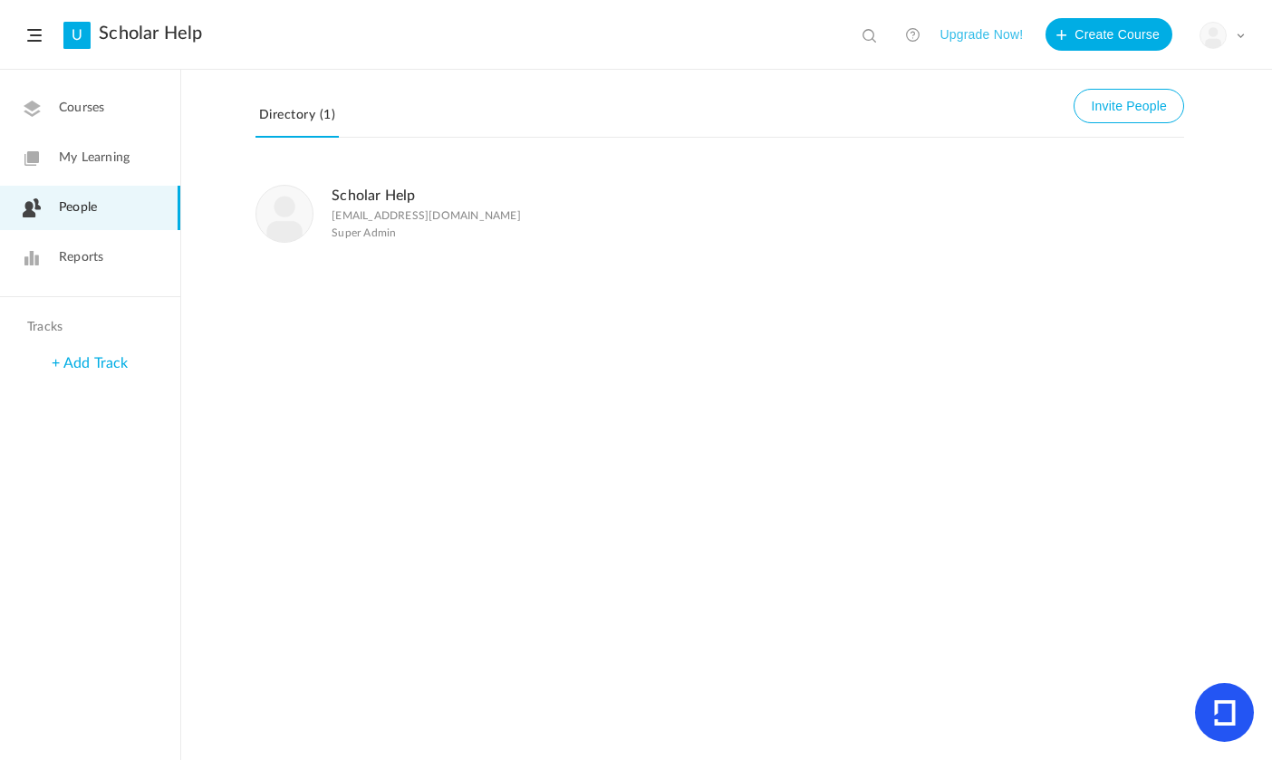
click at [81, 353] on div "+ Add Track" at bounding box center [90, 363] width 180 height 39
click at [76, 358] on link "+ Add Track" at bounding box center [90, 363] width 76 height 14
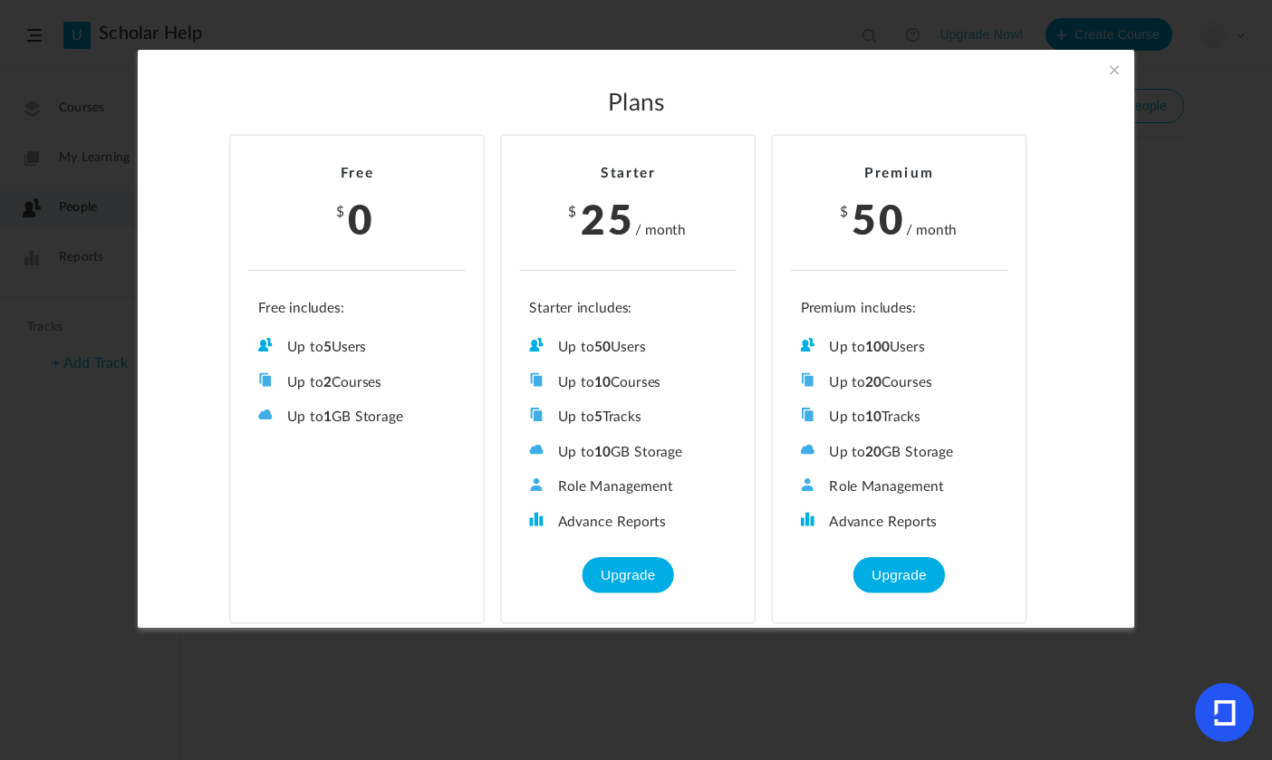
click at [91, 385] on section "Plans Free $ 0 Up to 5 Users Up to 2 Courses Up to 0 Tracks Up to 1 GB Storage …" at bounding box center [636, 380] width 1272 height 760
